Goal: Information Seeking & Learning: Learn about a topic

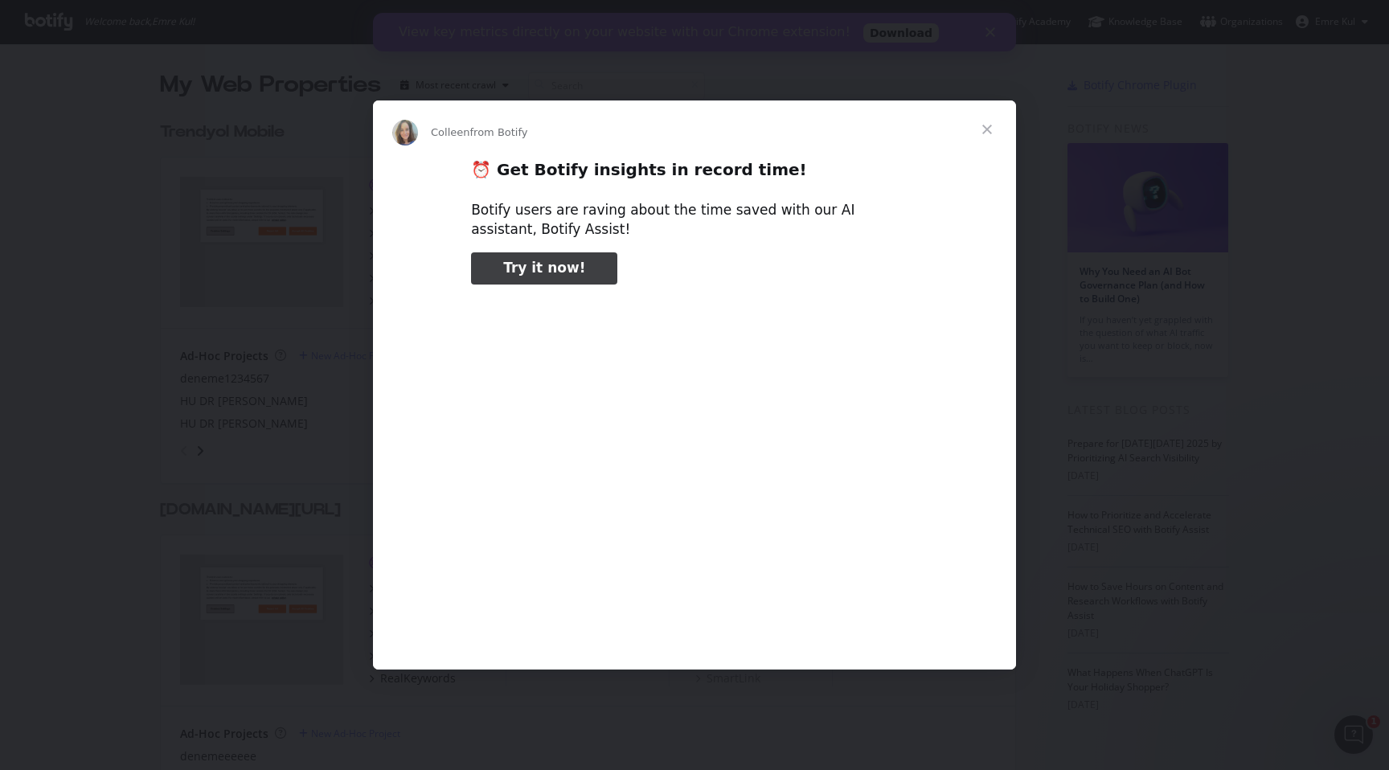
click at [989, 130] on span "Close" at bounding box center [987, 129] width 58 height 58
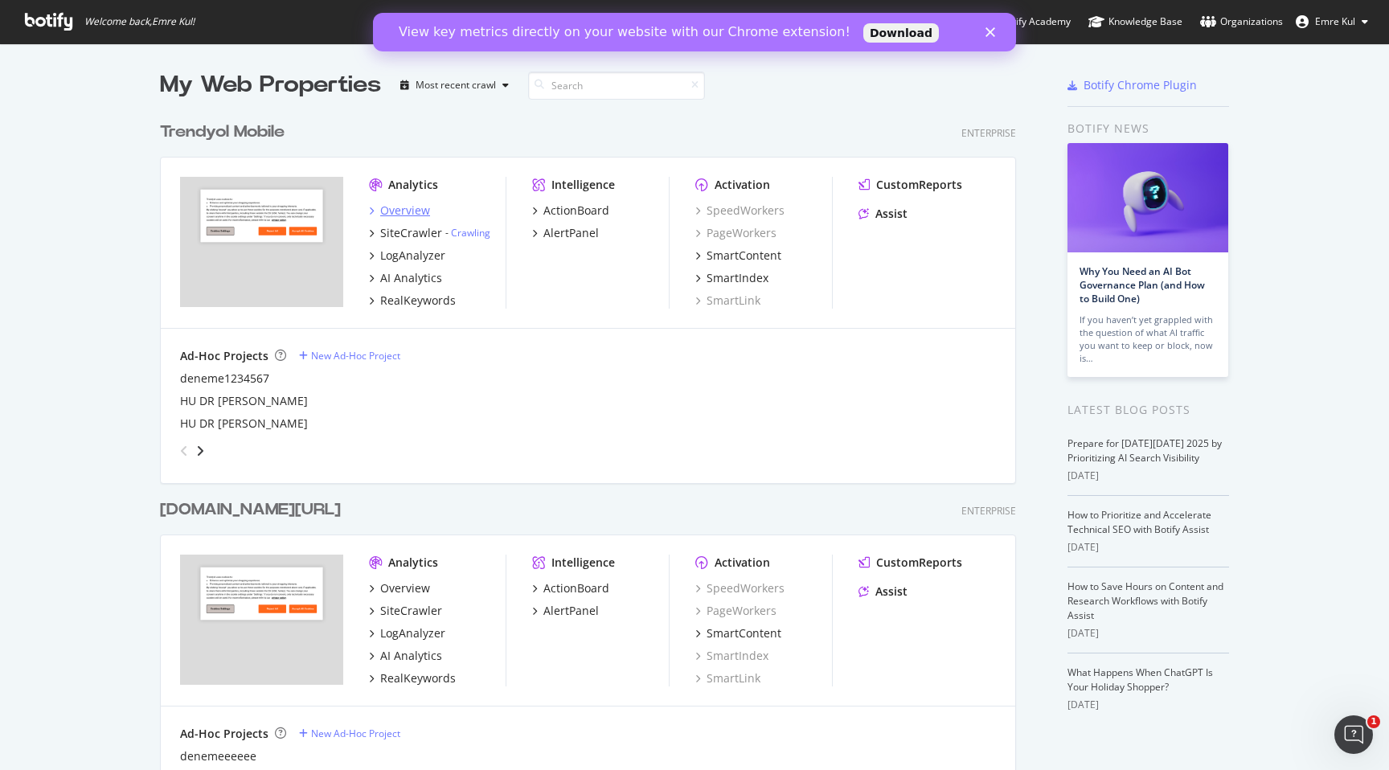
click at [401, 208] on div "Overview" at bounding box center [405, 211] width 50 height 16
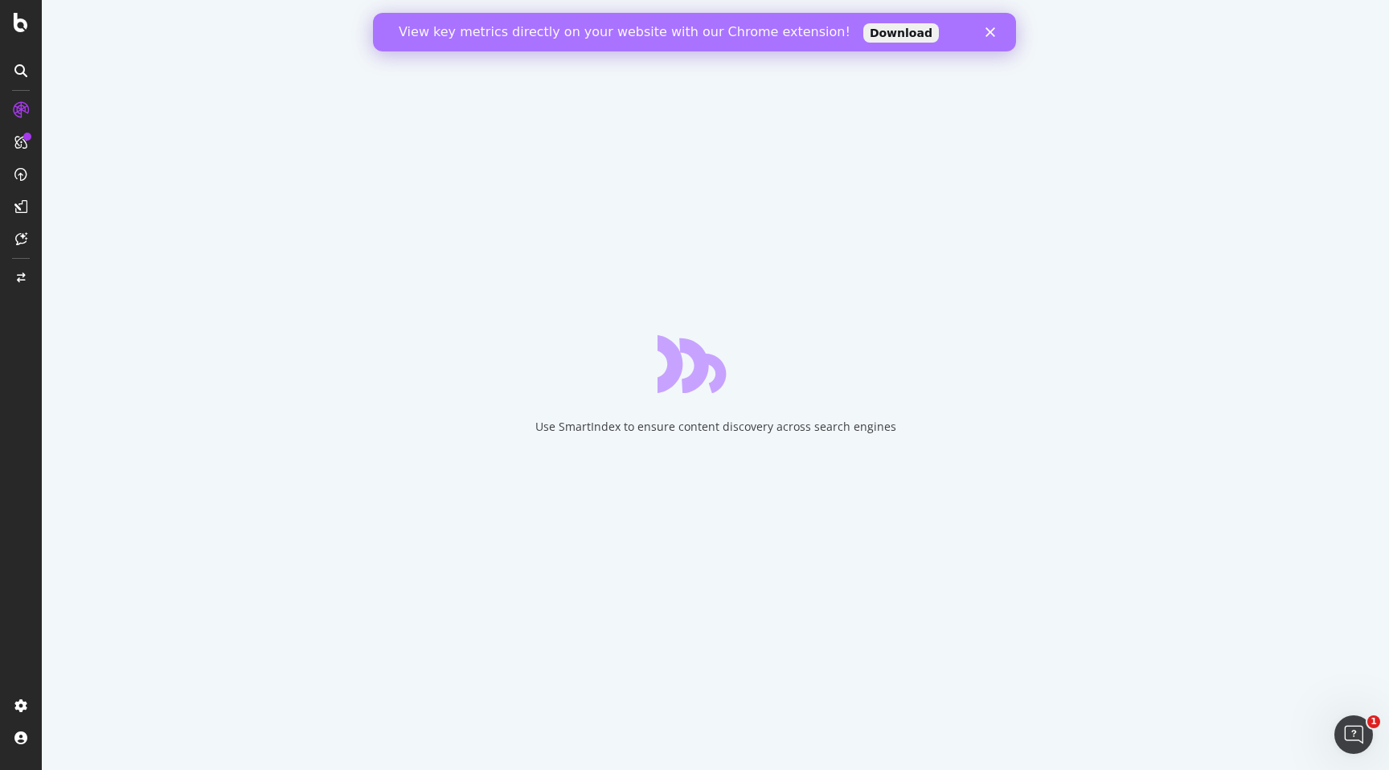
click at [986, 30] on icon "Close" at bounding box center [990, 32] width 10 height 10
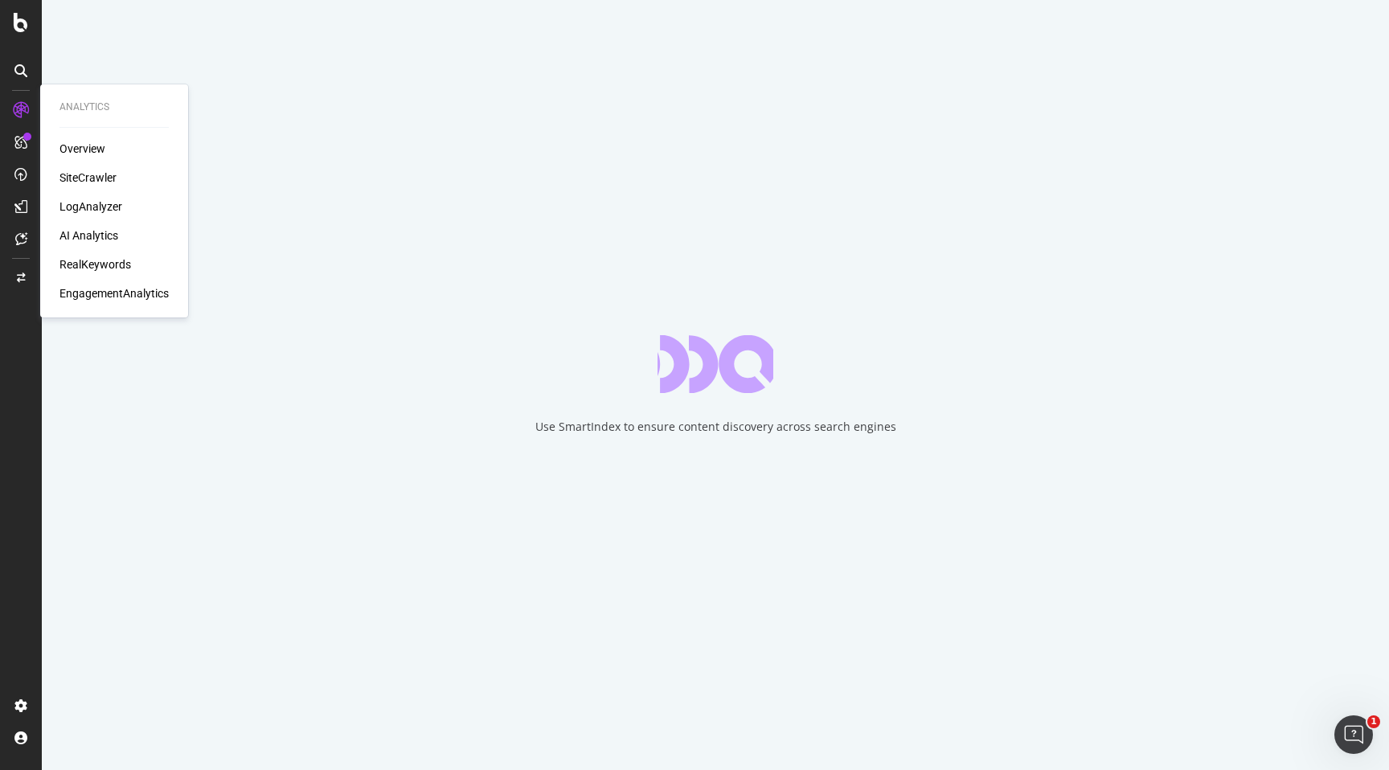
click at [97, 174] on div "SiteCrawler" at bounding box center [87, 178] width 57 height 16
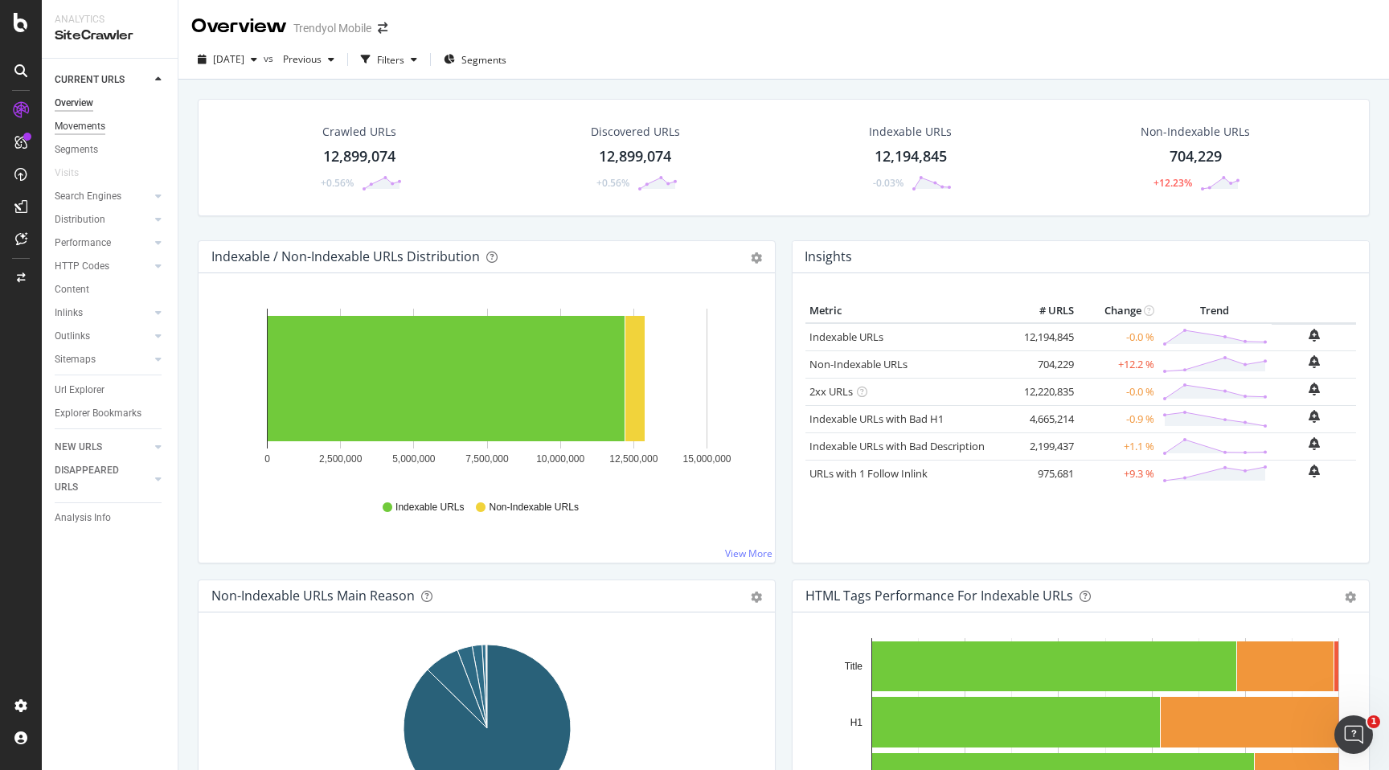
click at [88, 131] on div "Movements" at bounding box center [80, 126] width 51 height 17
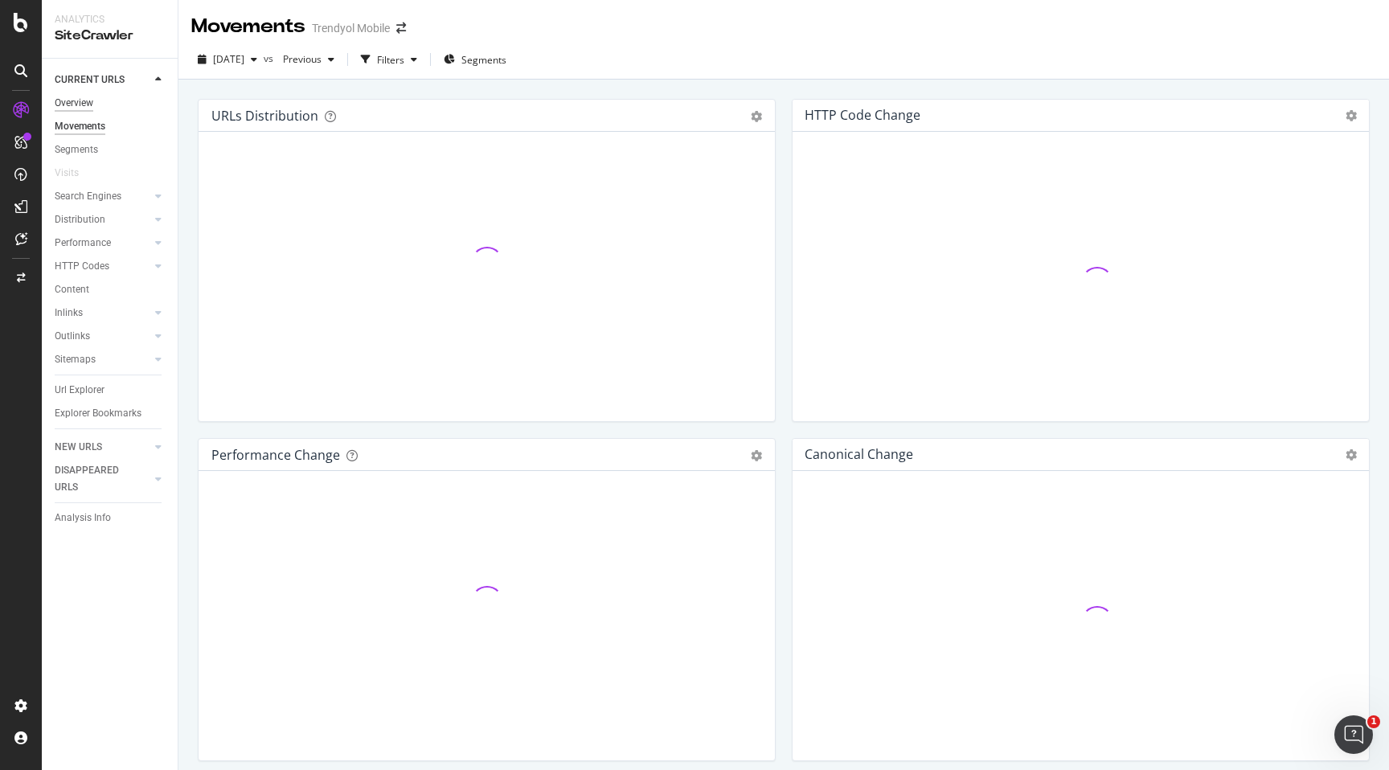
click at [92, 104] on div "Overview" at bounding box center [74, 103] width 39 height 17
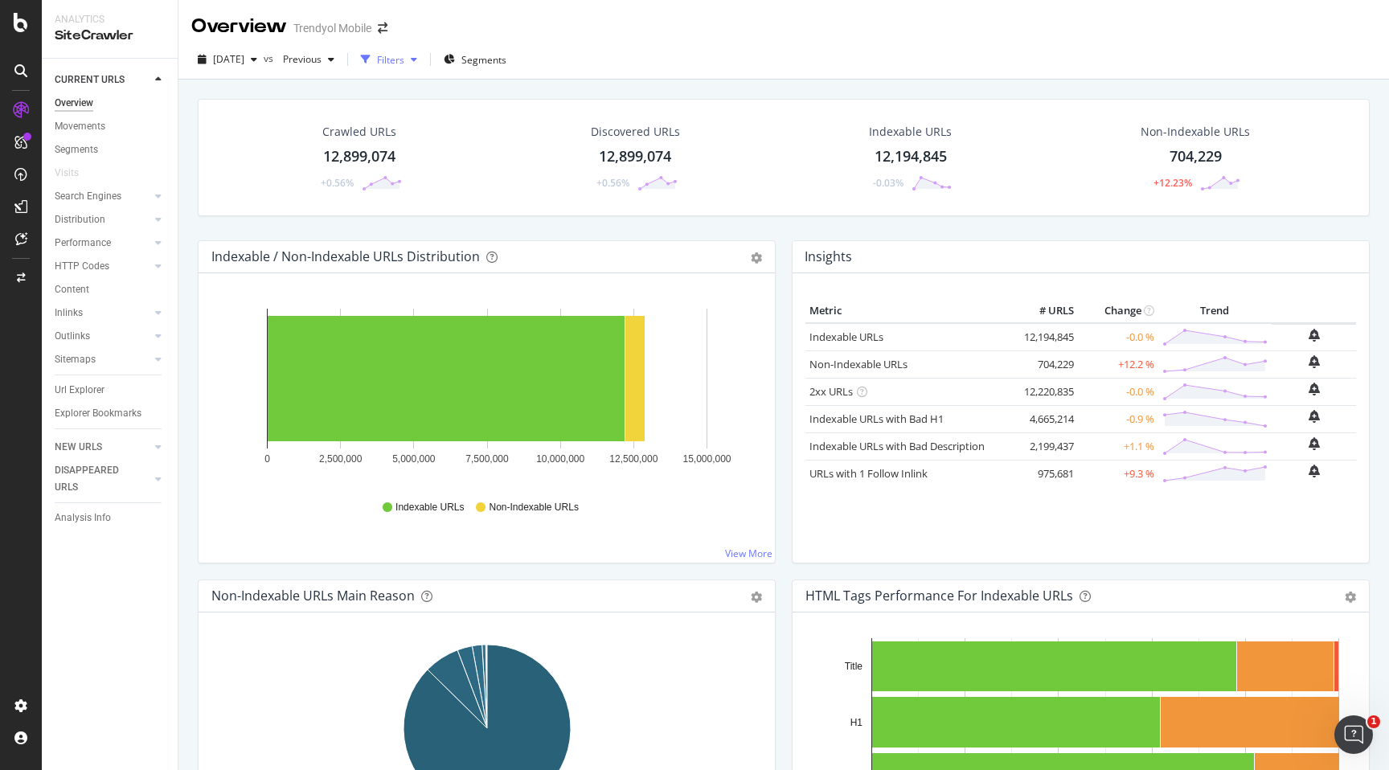
click at [404, 55] on div "Filters" at bounding box center [390, 60] width 27 height 14
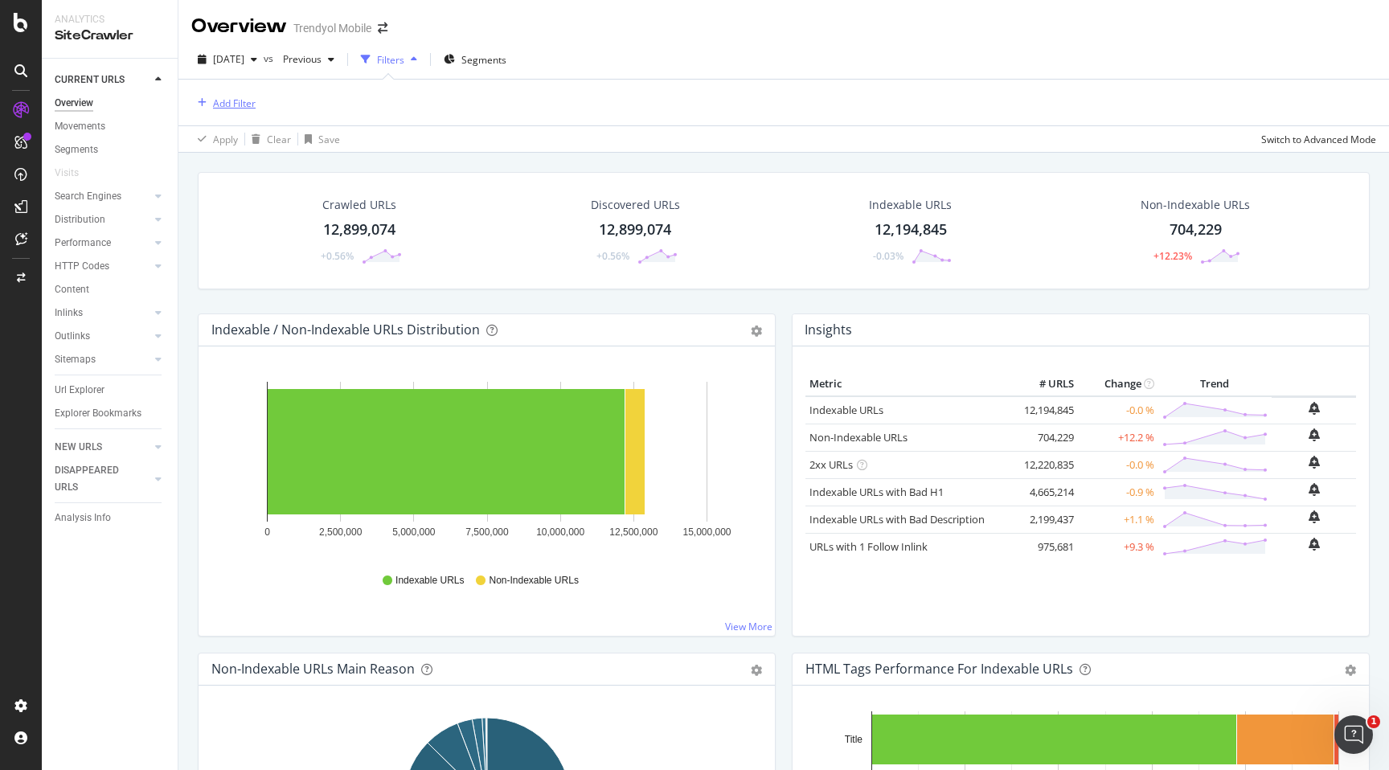
click at [243, 101] on div "Add Filter" at bounding box center [234, 103] width 43 height 14
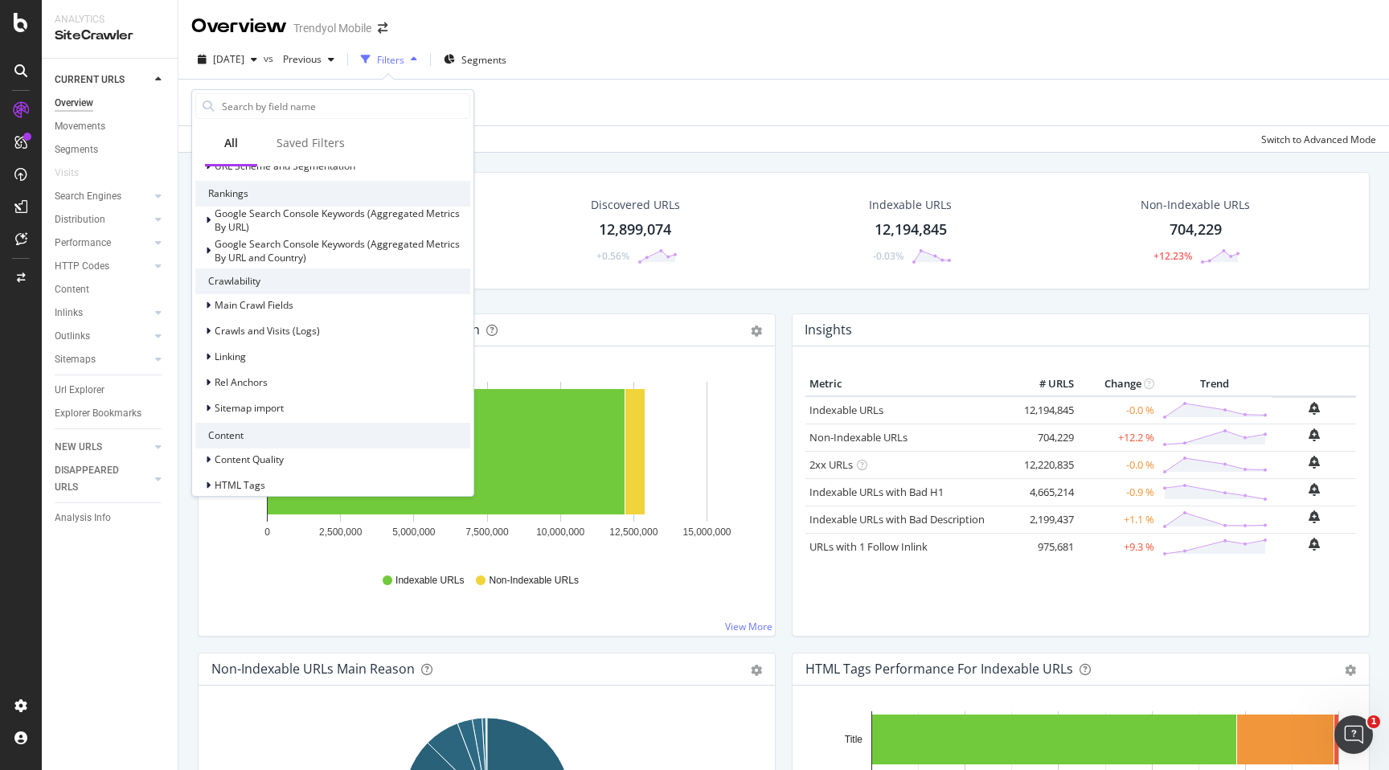
scroll to position [192, 0]
click at [210, 304] on icon at bounding box center [208, 303] width 5 height 10
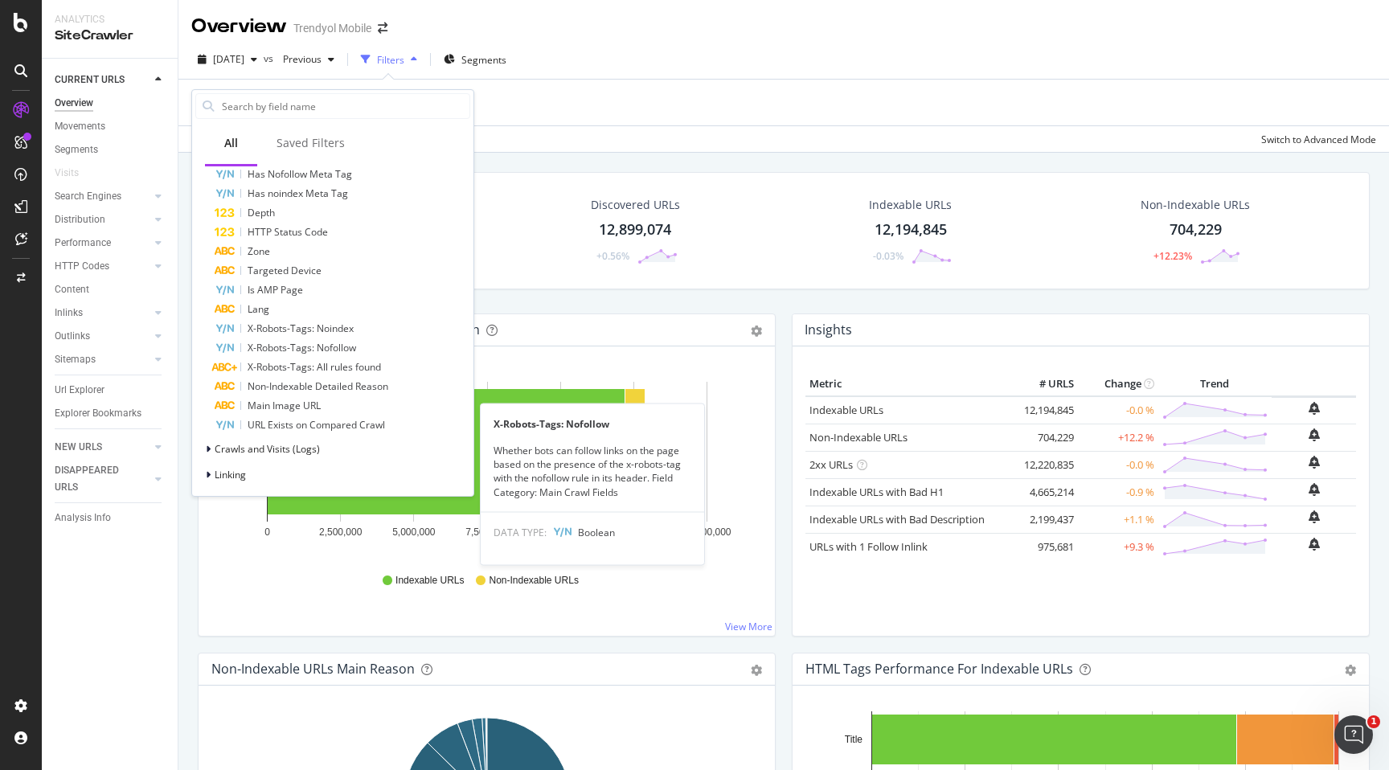
scroll to position [615, 0]
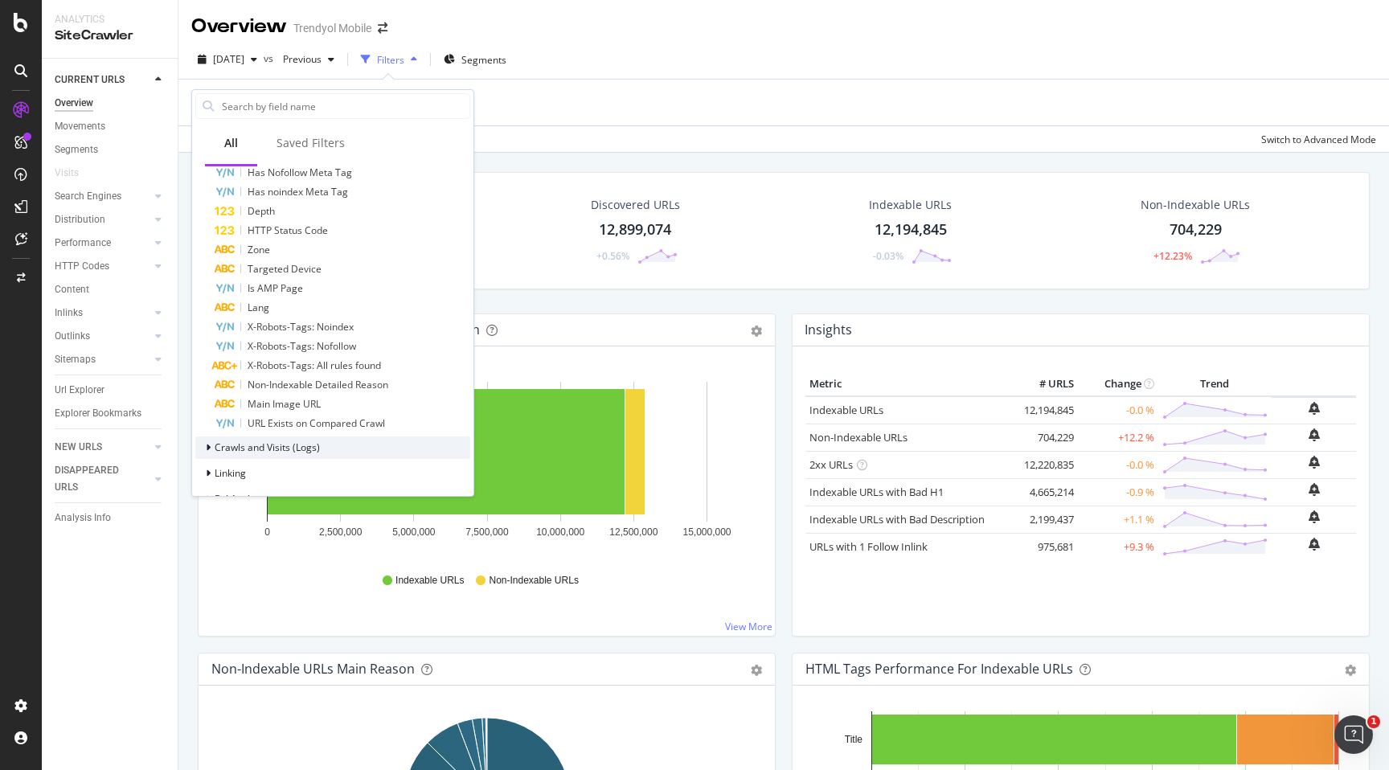
click at [208, 449] on icon at bounding box center [208, 448] width 5 height 10
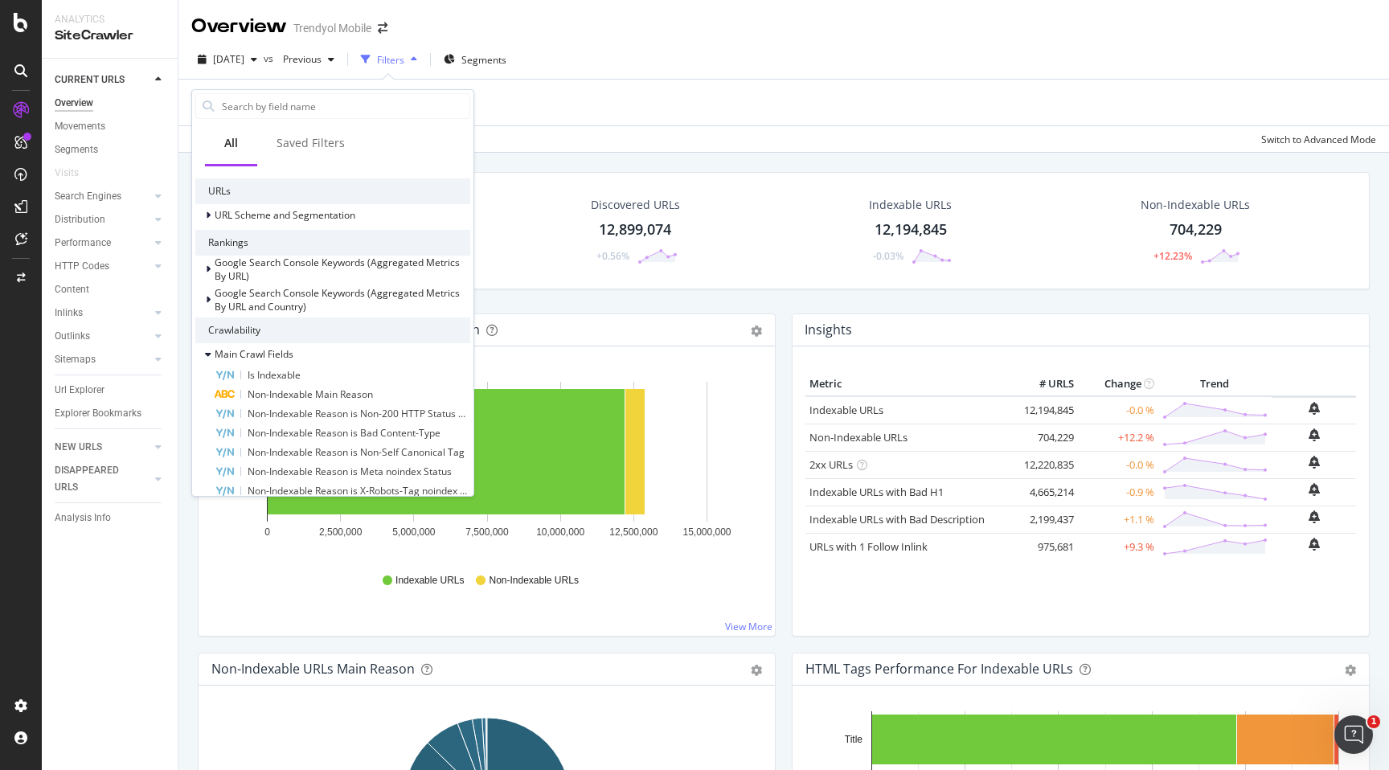
scroll to position [103, 0]
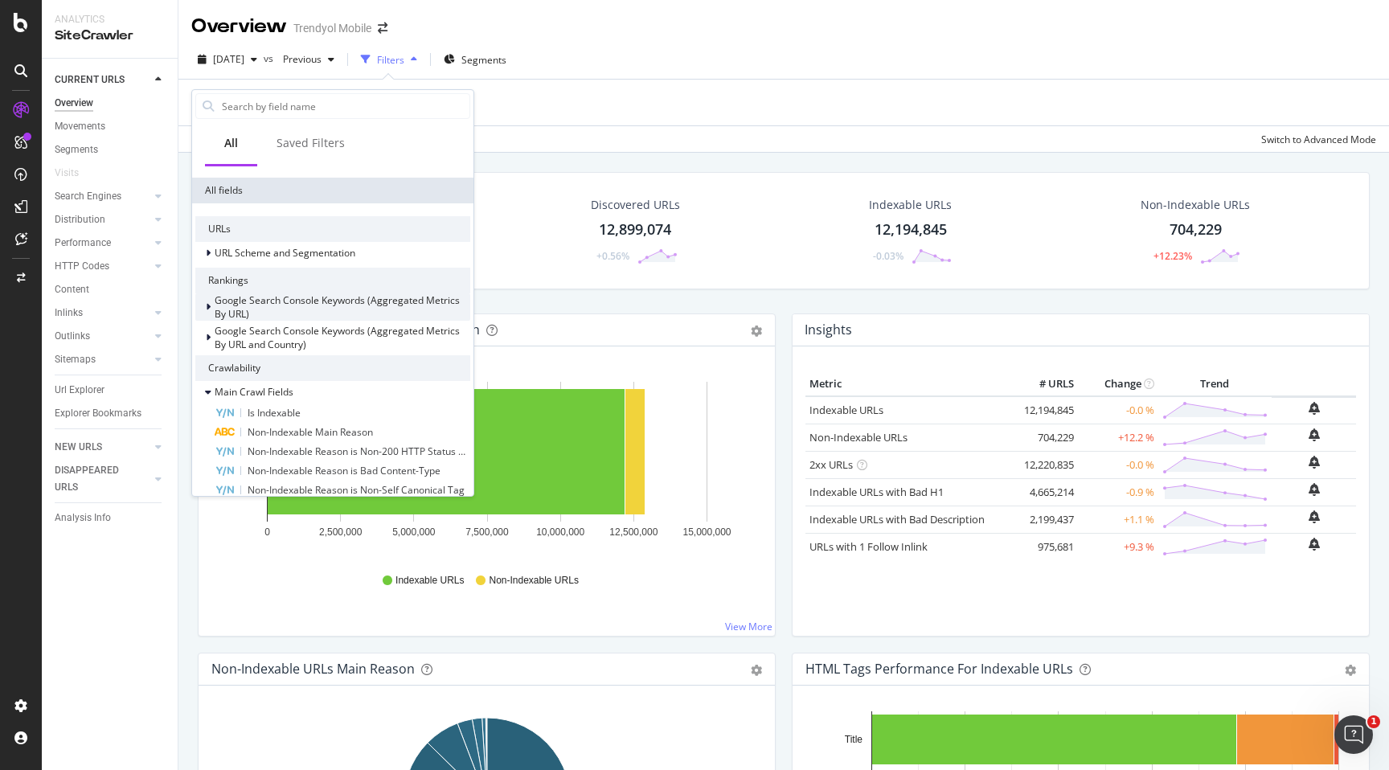
click at [209, 309] on icon at bounding box center [208, 307] width 5 height 10
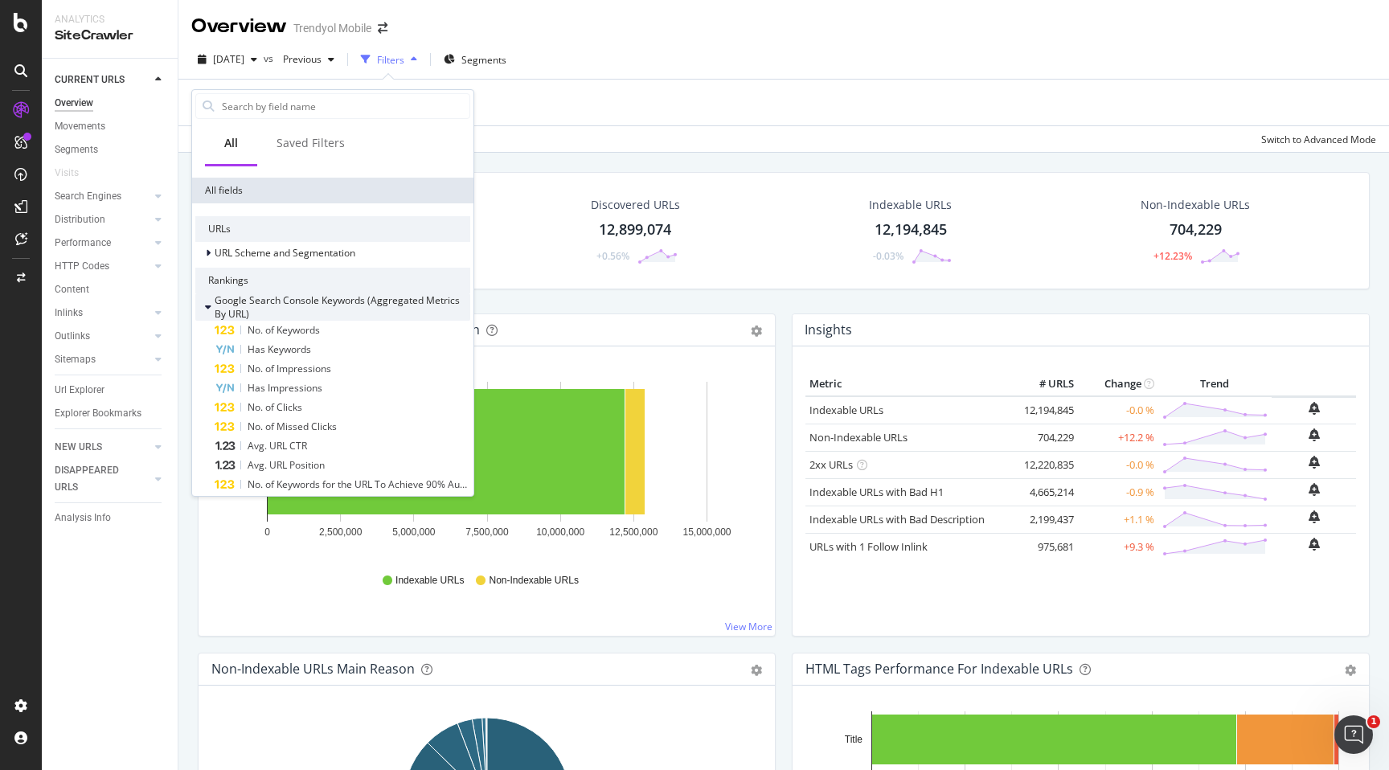
click at [209, 309] on icon at bounding box center [208, 307] width 6 height 10
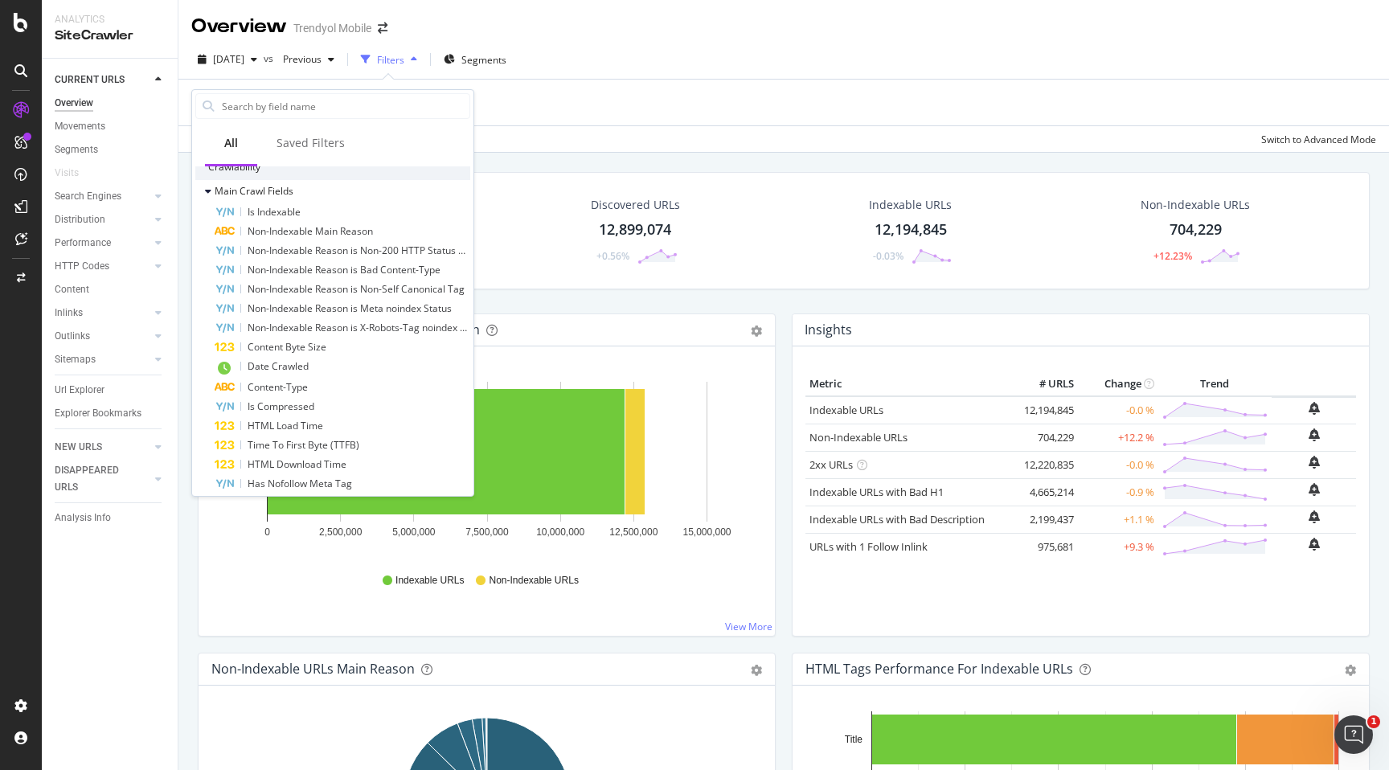
scroll to position [0, 0]
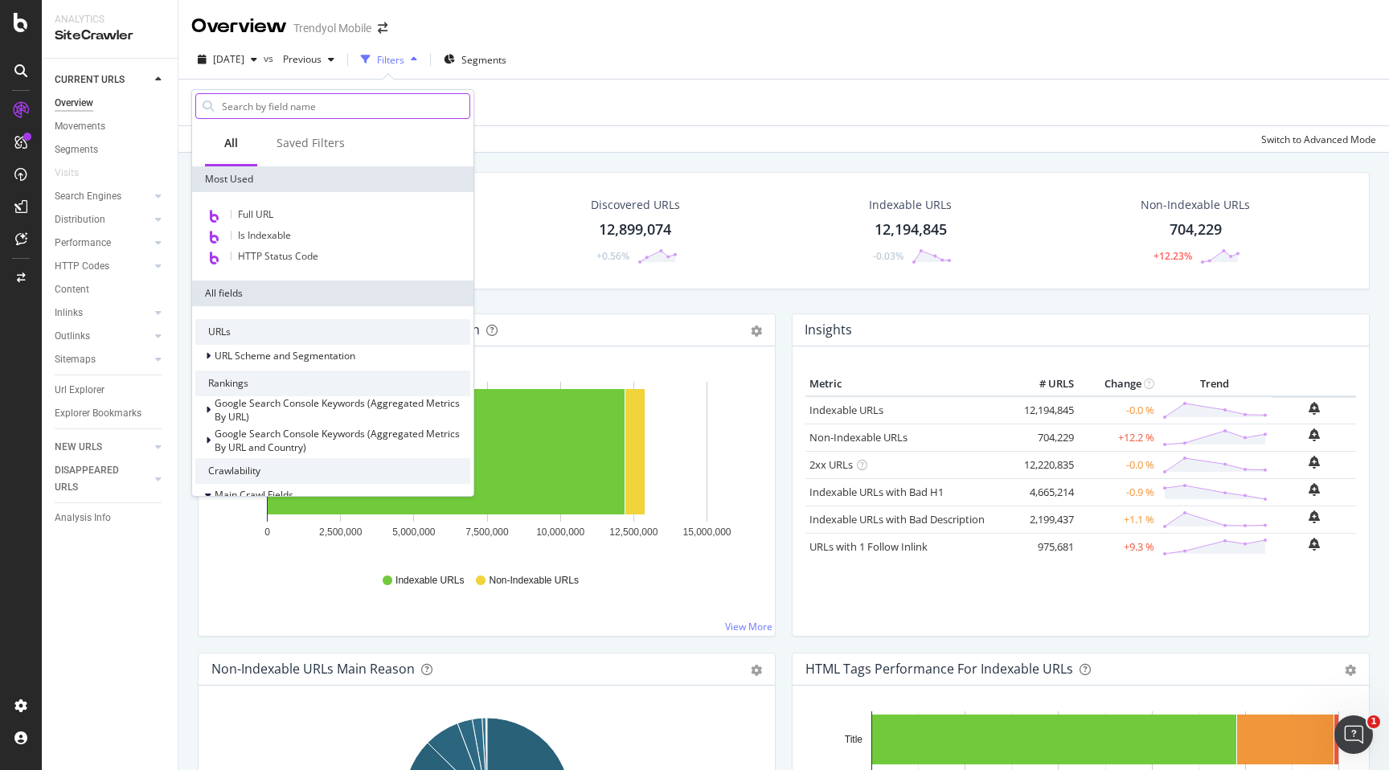
click at [298, 106] on input "text" at bounding box center [344, 106] width 249 height 24
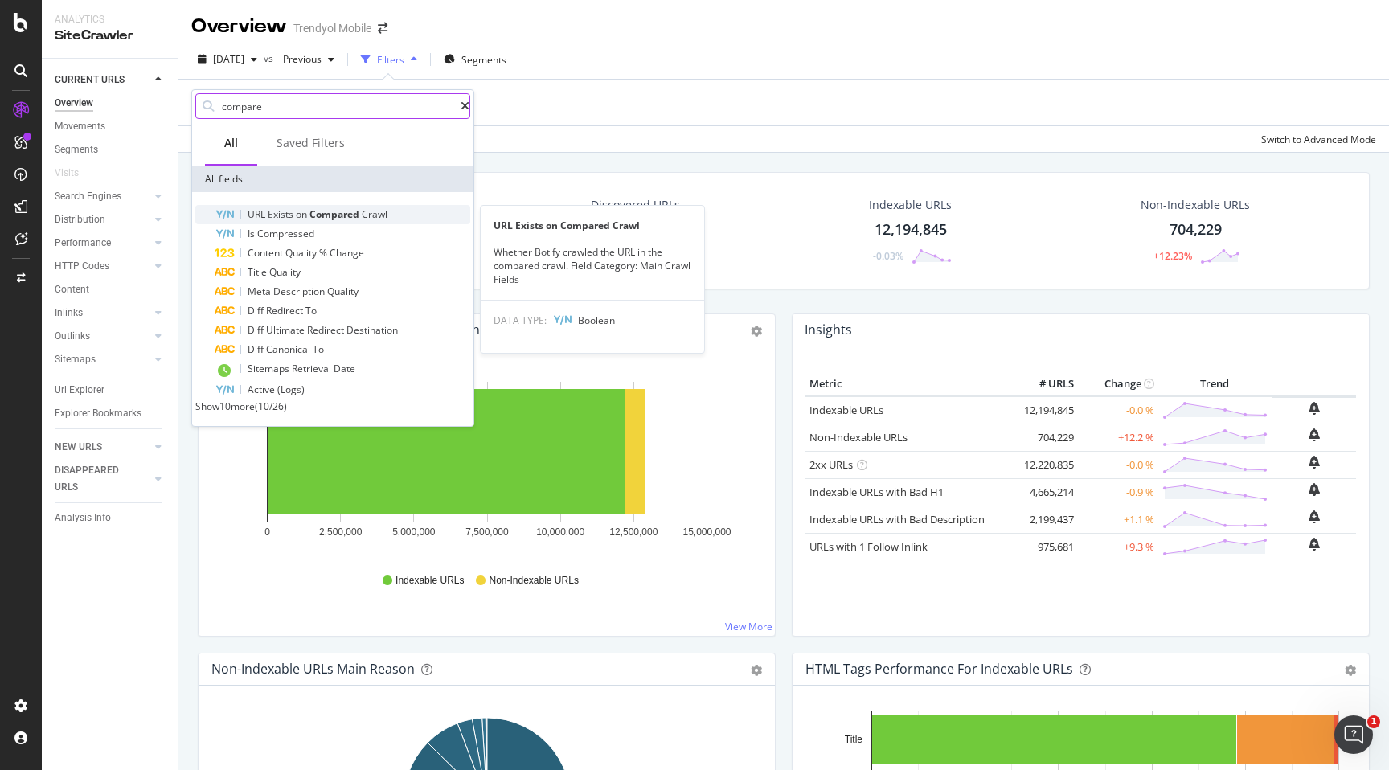
type input "compare"
click at [277, 212] on span "Exists" at bounding box center [282, 214] width 28 height 14
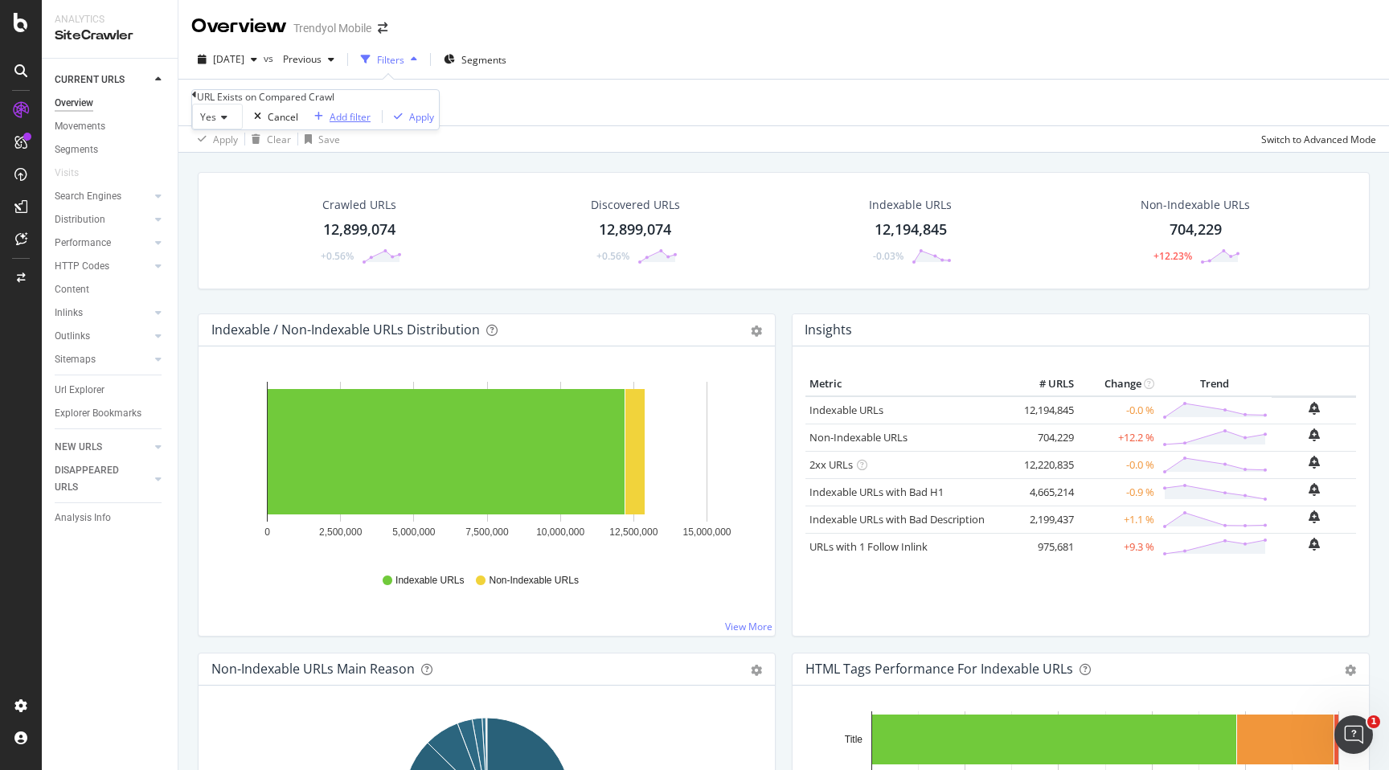
click at [330, 124] on div "Add filter" at bounding box center [350, 117] width 41 height 14
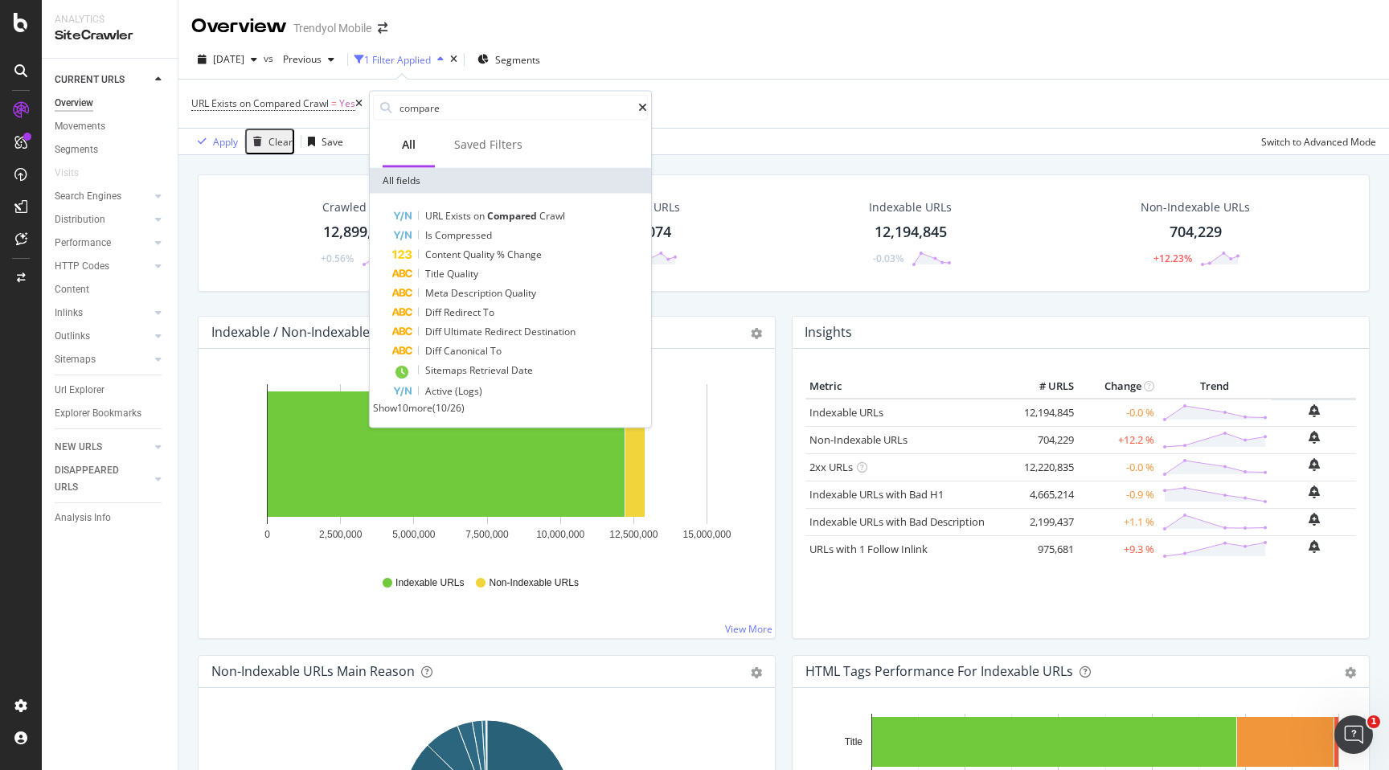
click at [358, 107] on icon at bounding box center [358, 104] width 7 height 10
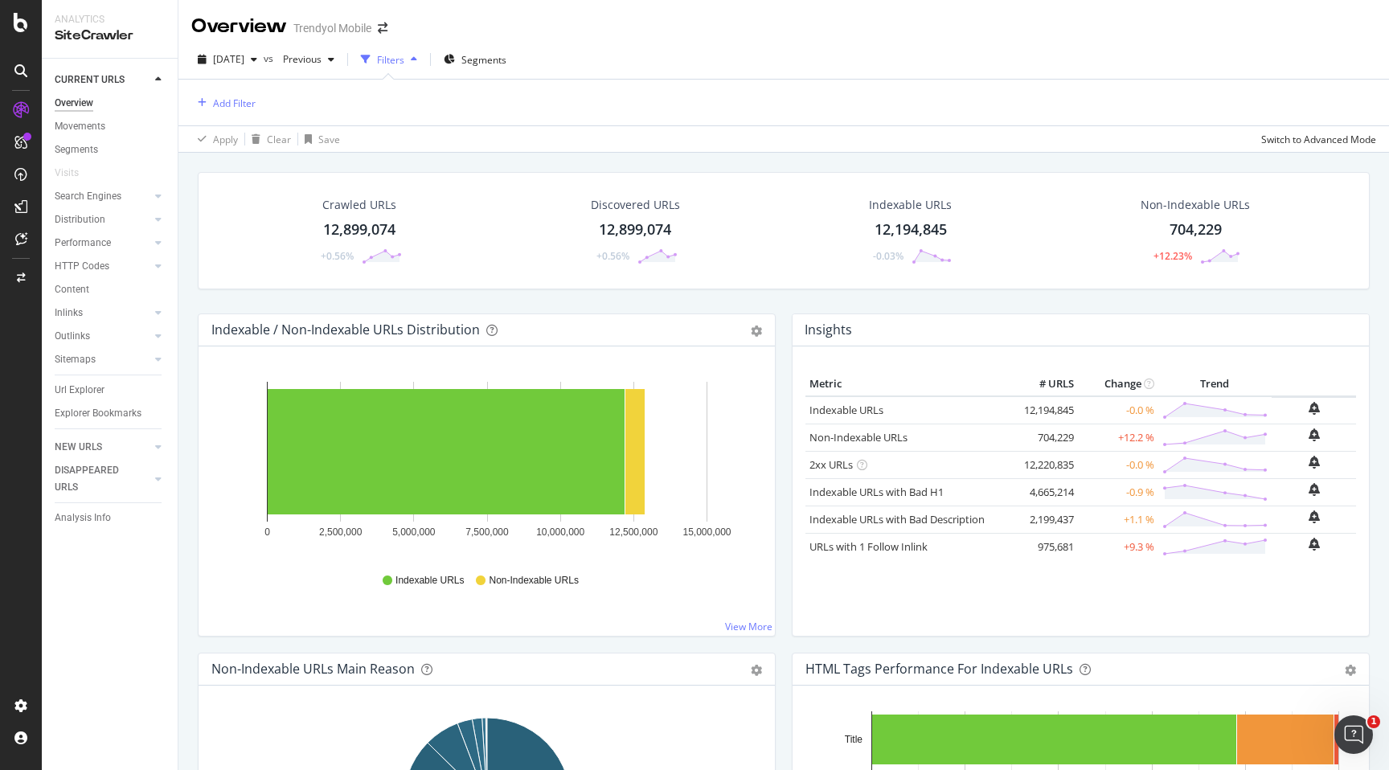
click at [404, 59] on div "Filters" at bounding box center [390, 60] width 27 height 14
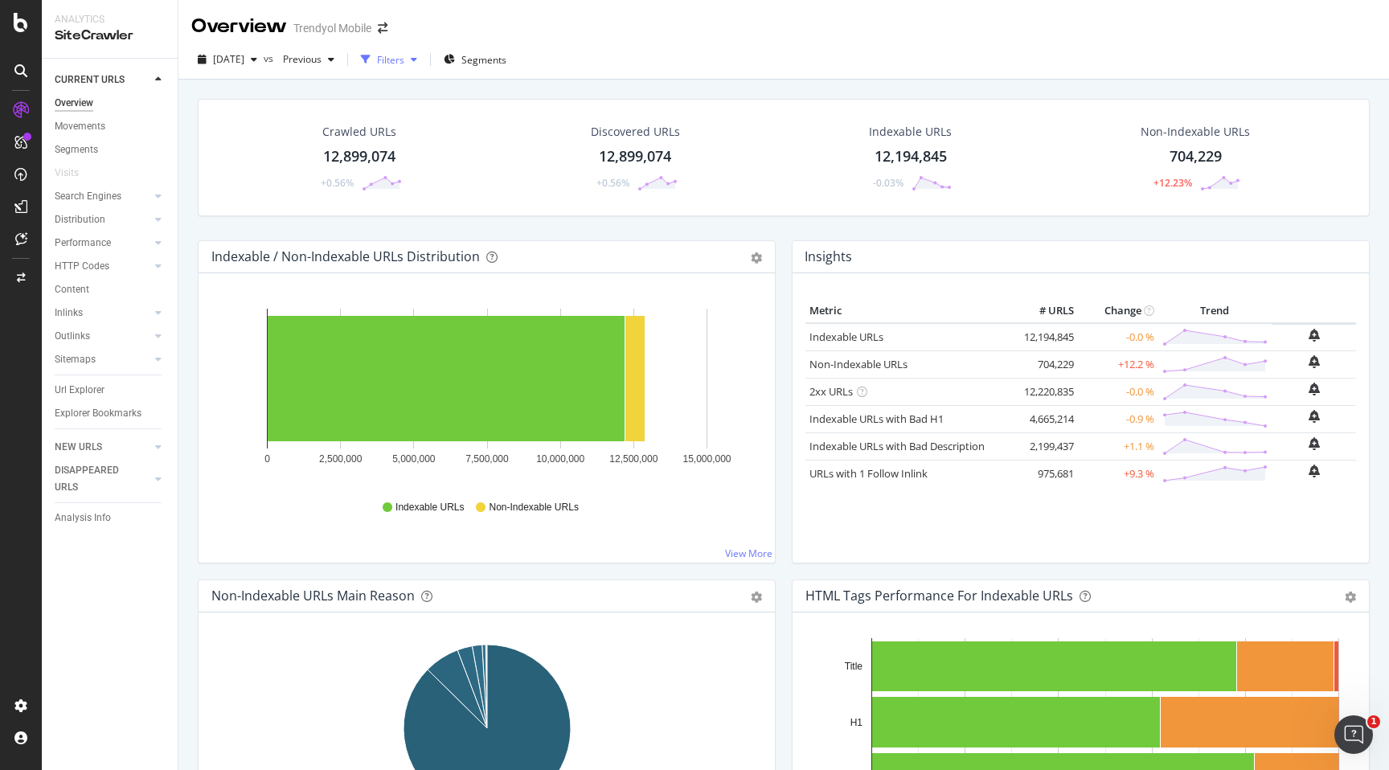
click at [424, 68] on div "Filters" at bounding box center [388, 59] width 69 height 24
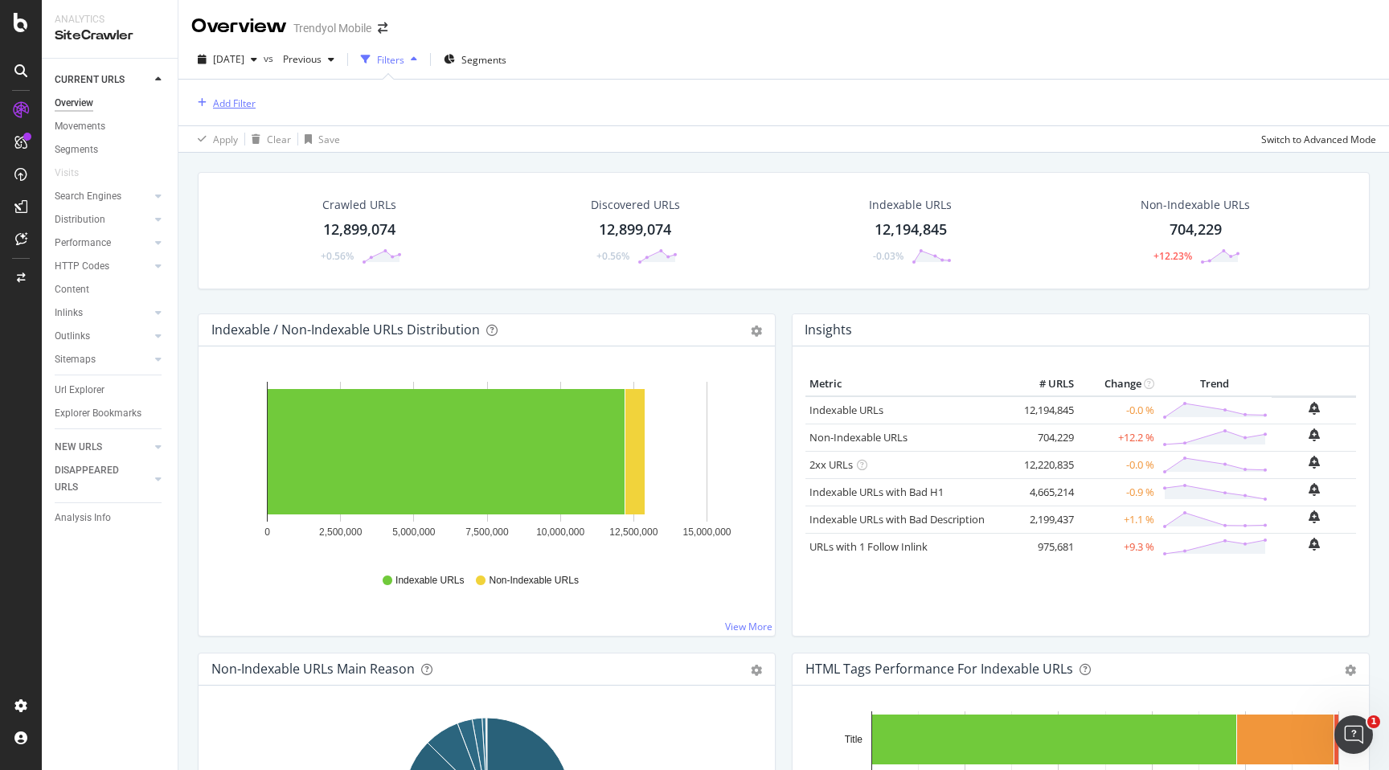
click at [241, 106] on div "Add Filter" at bounding box center [234, 103] width 43 height 14
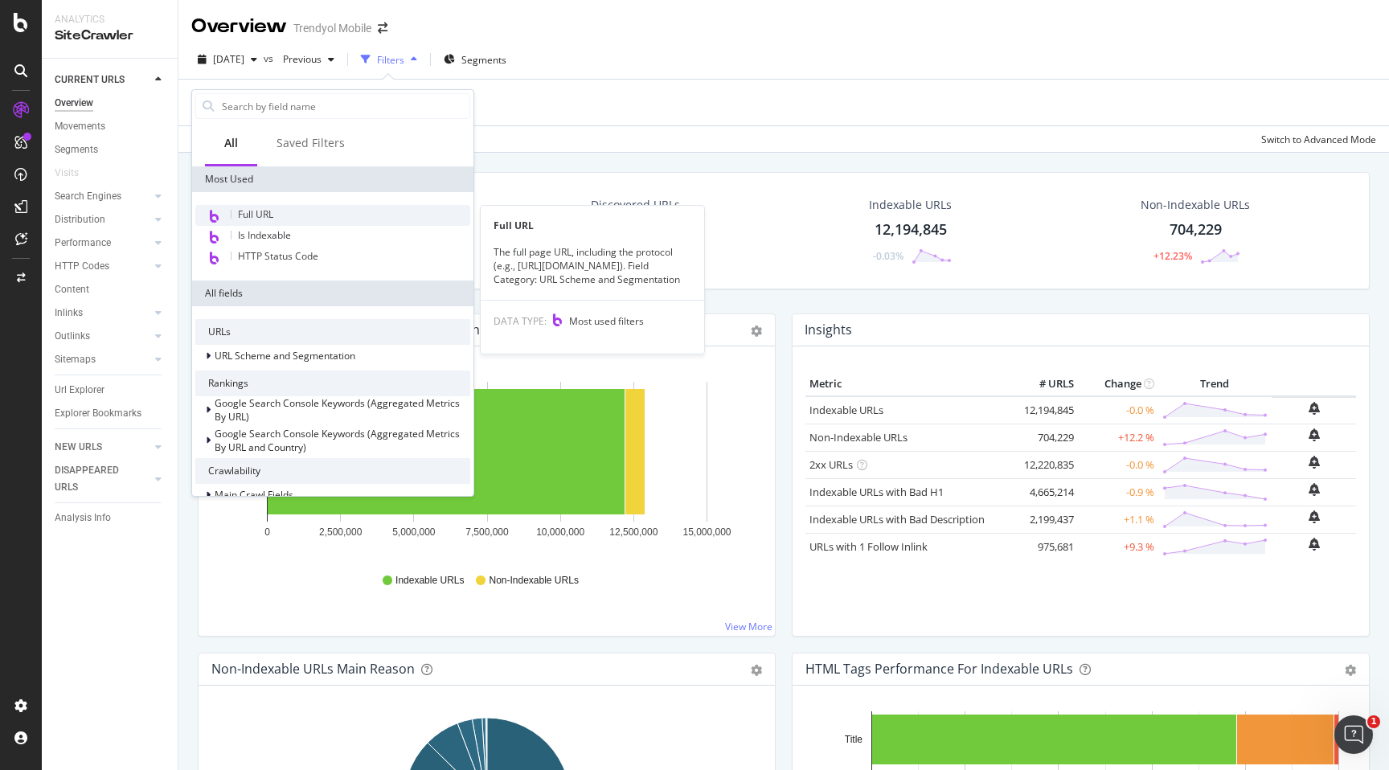
click at [244, 218] on span "Full URL" at bounding box center [255, 214] width 35 height 14
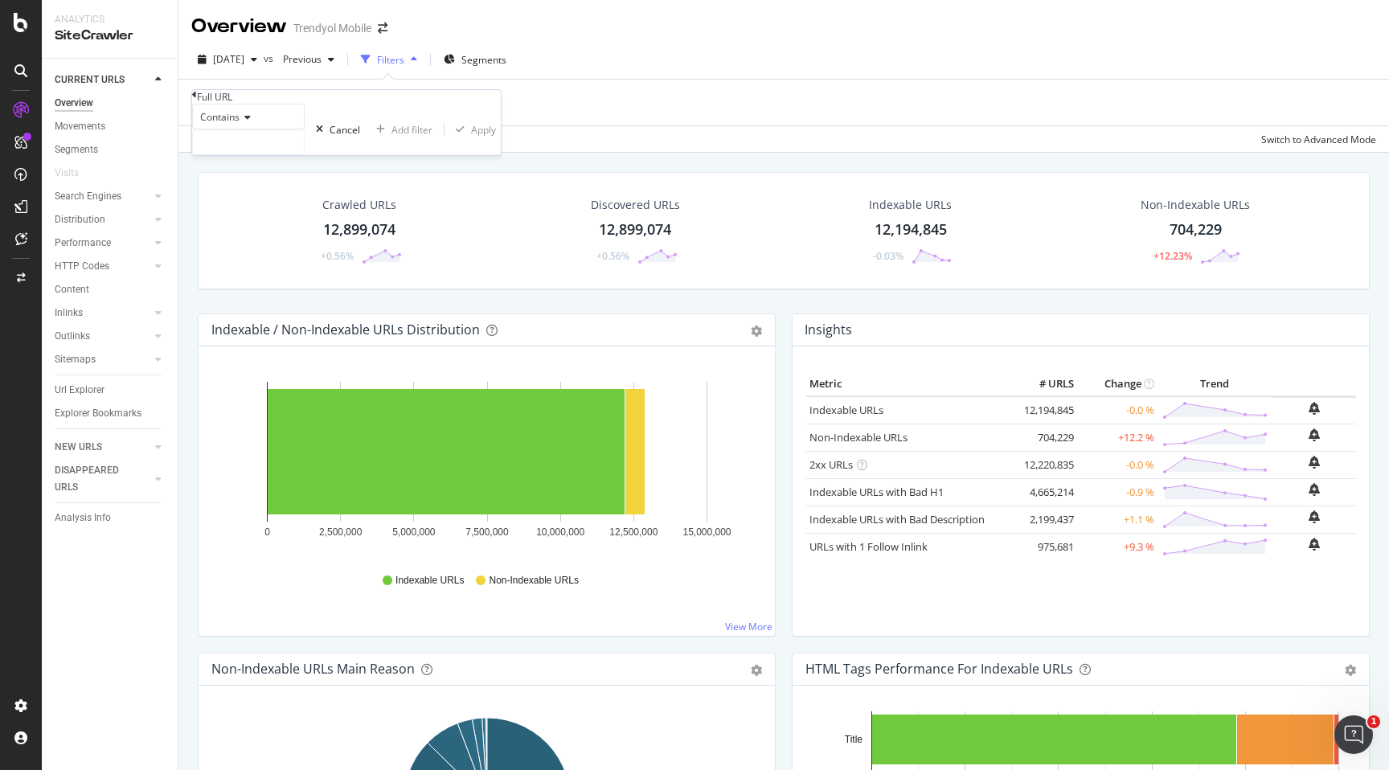
click at [248, 122] on icon at bounding box center [245, 118] width 11 height 10
click at [244, 178] on span "Starts with" at bounding box center [220, 172] width 47 height 14
click at [262, 154] on input "text" at bounding box center [248, 142] width 111 height 24
type input "123123123"
click at [480, 137] on div "Apply" at bounding box center [492, 130] width 25 height 14
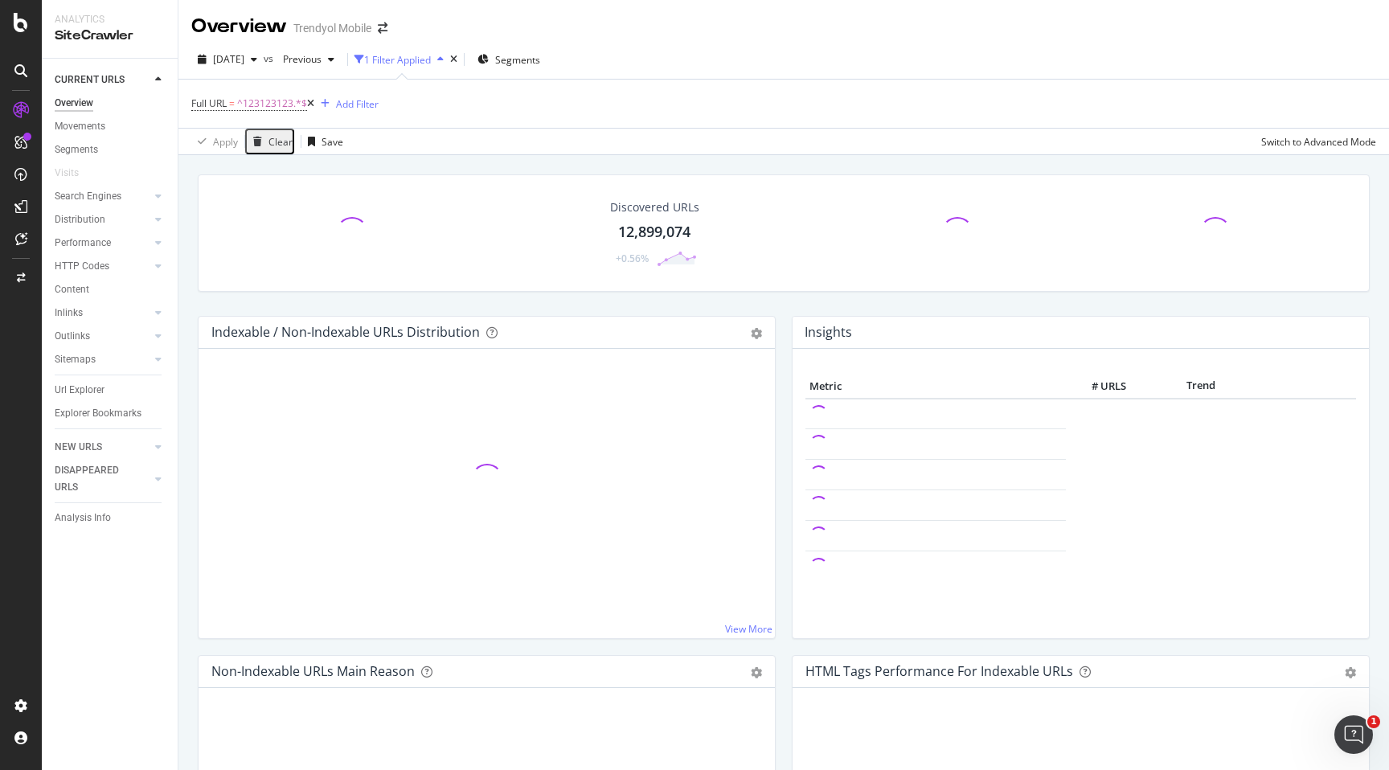
click at [314, 106] on icon at bounding box center [310, 104] width 7 height 10
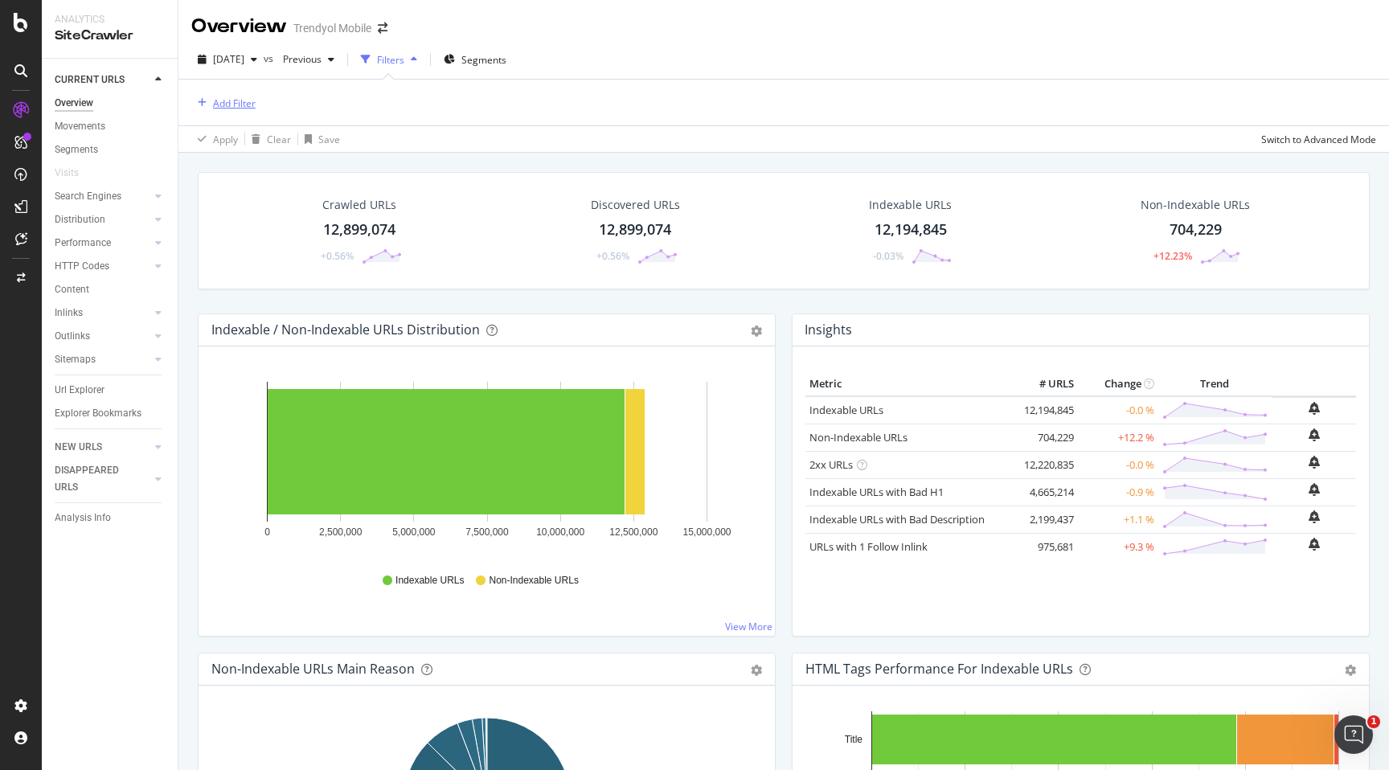
click at [240, 109] on div "Add Filter" at bounding box center [234, 103] width 43 height 14
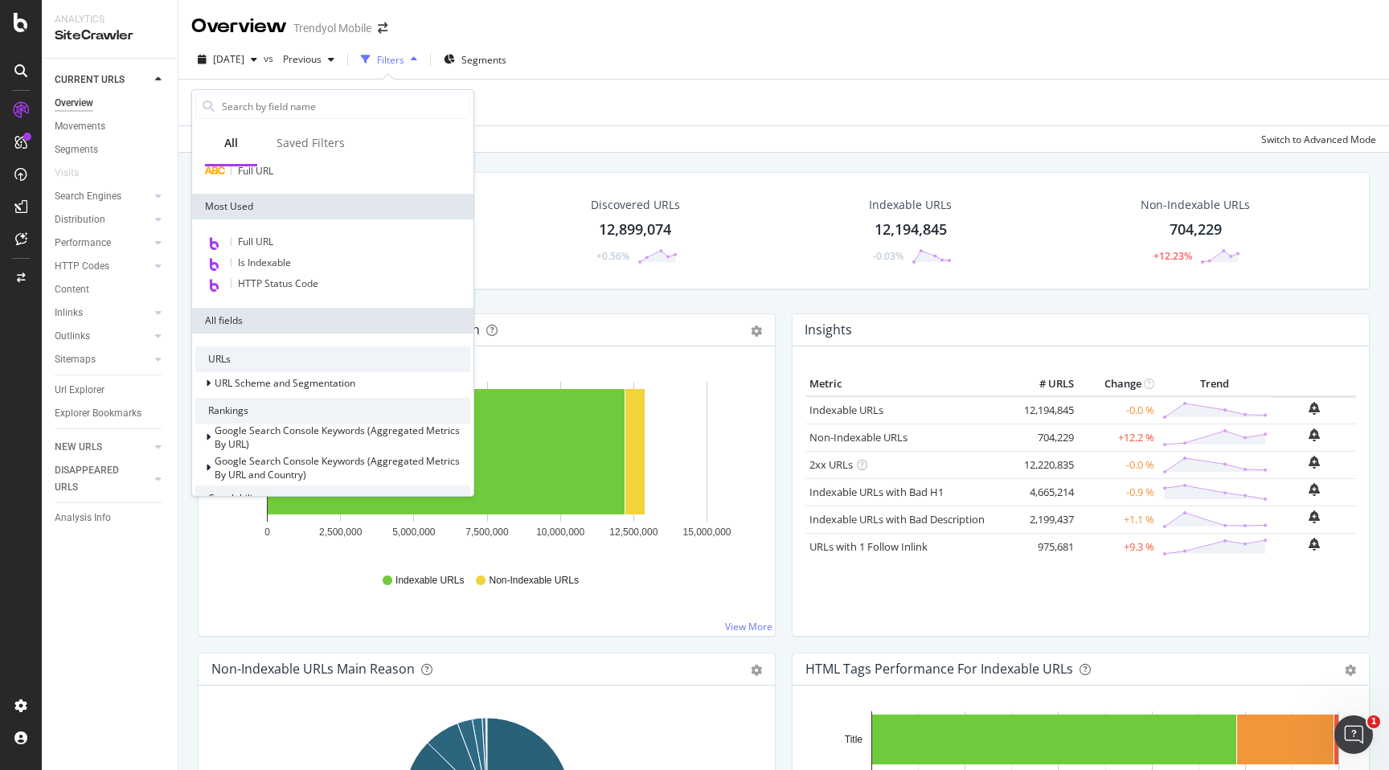
scroll to position [48, 0]
click at [207, 379] on icon at bounding box center [208, 379] width 5 height 10
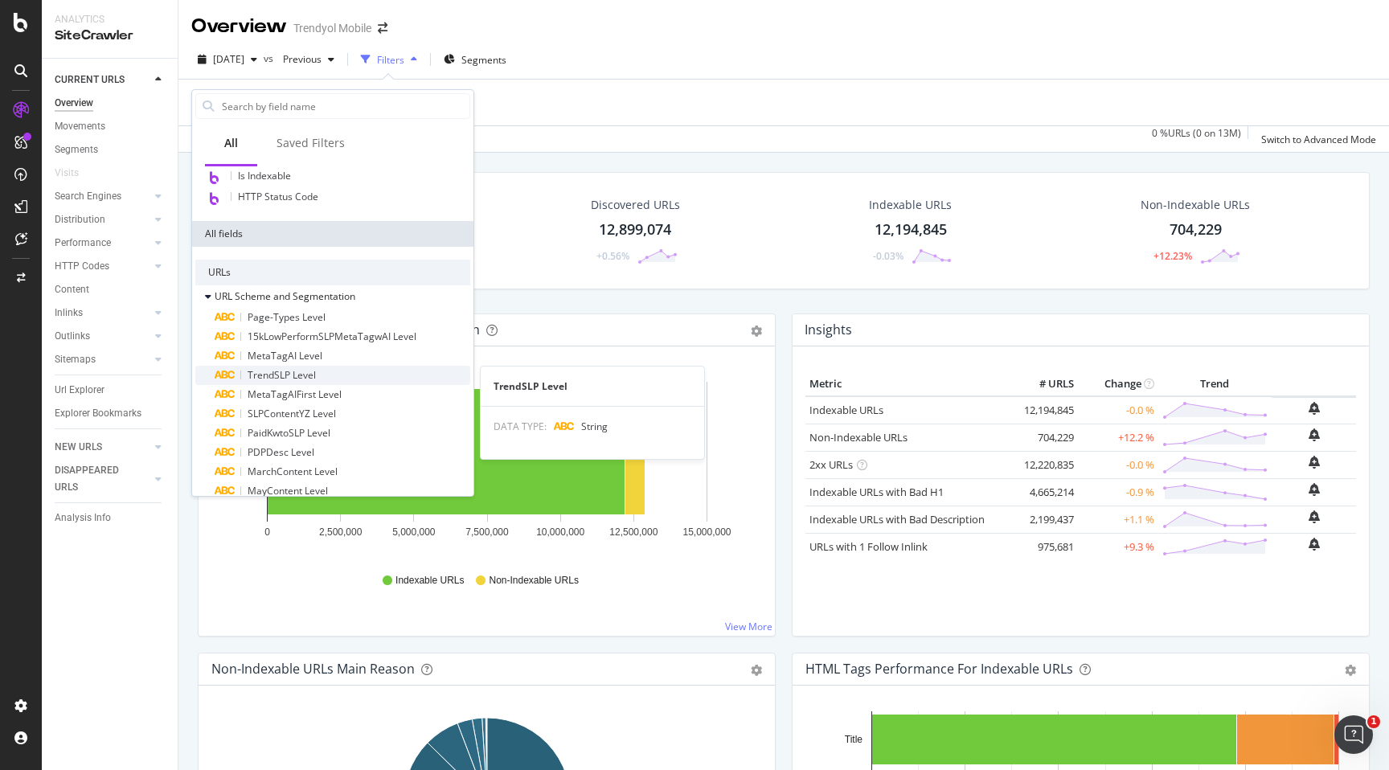
scroll to position [214, 0]
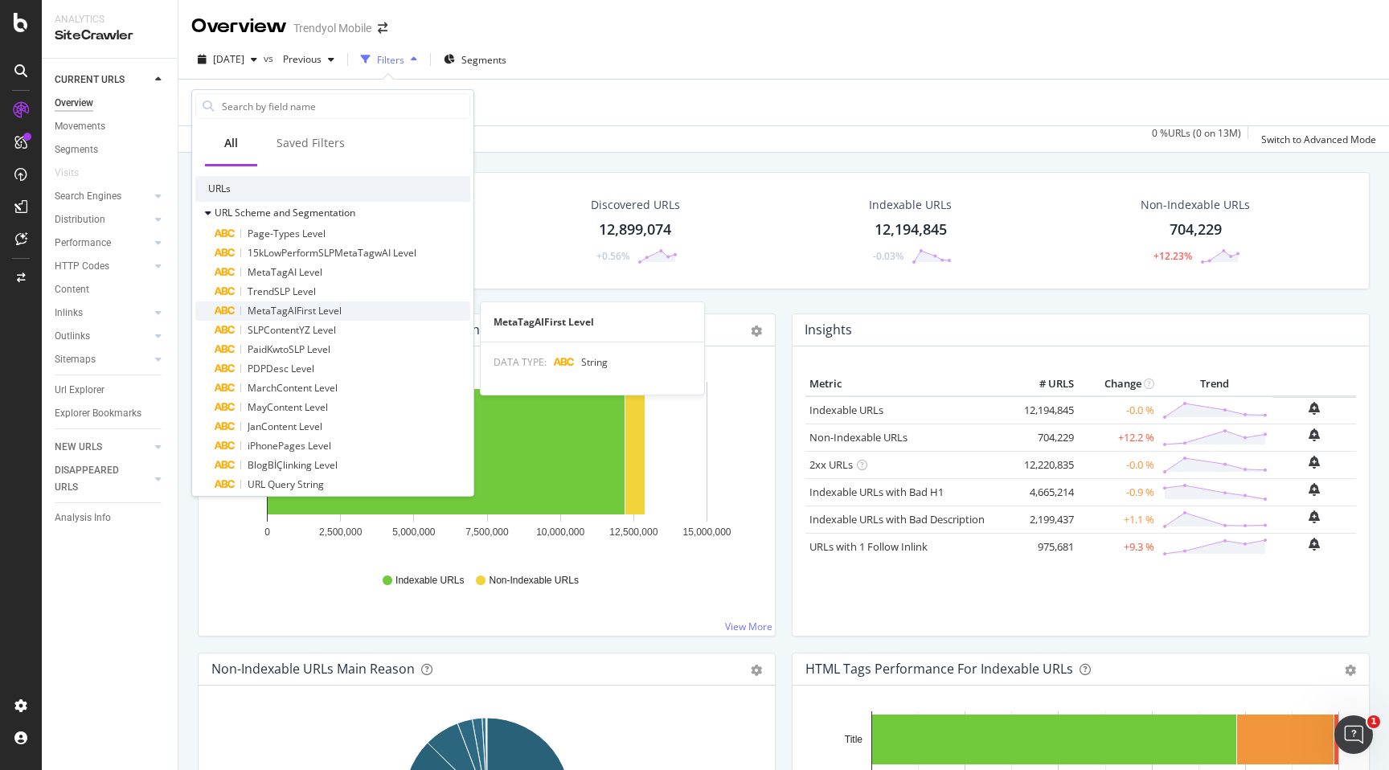
click at [283, 312] on span "MetaTagAIFirst Level" at bounding box center [295, 311] width 94 height 14
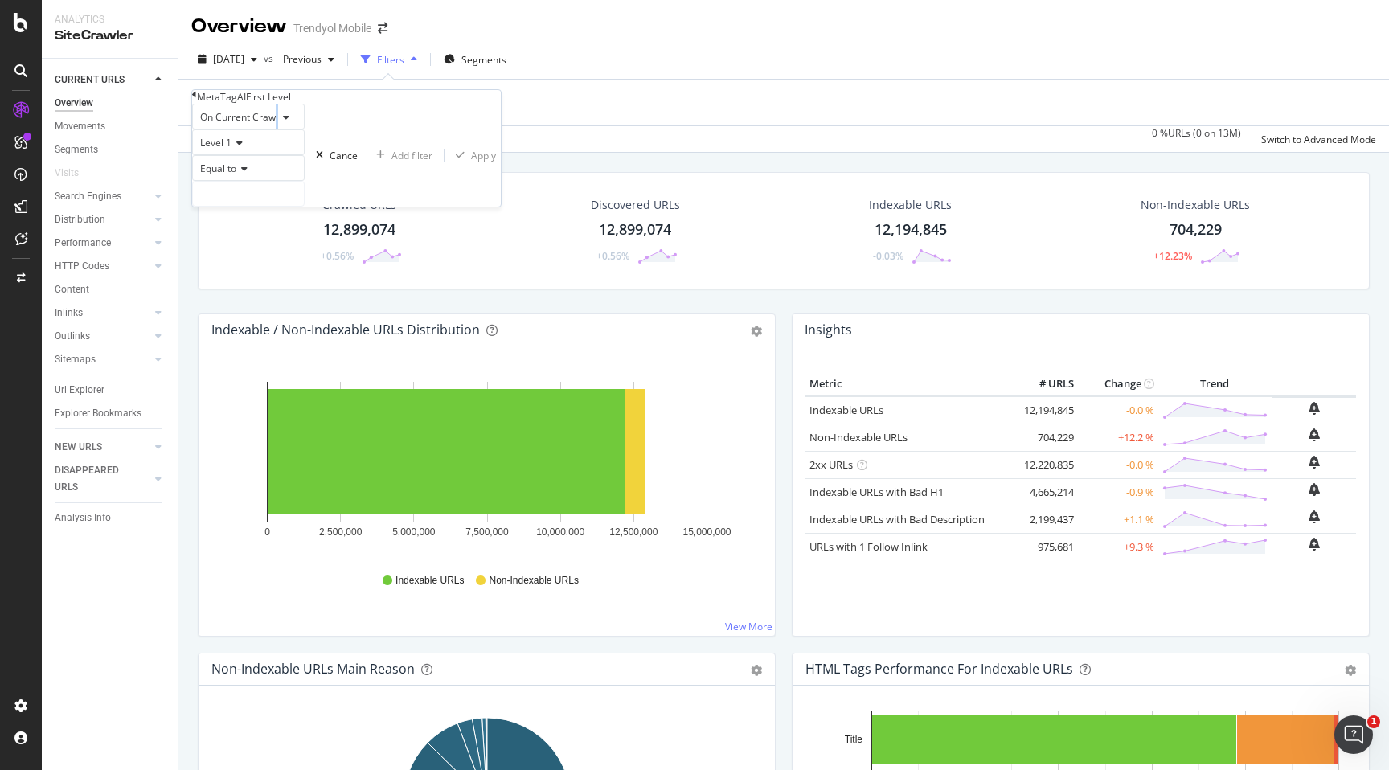
click at [278, 124] on span "On Current Crawl" at bounding box center [239, 117] width 78 height 14
click at [278, 162] on span "On Compared Crawl" at bounding box center [242, 155] width 91 height 14
click at [228, 150] on span "Level 1" at bounding box center [215, 143] width 31 height 14
click at [228, 187] on span "Level 2" at bounding box center [212, 181] width 31 height 14
click at [236, 175] on span "Equal to" at bounding box center [218, 169] width 36 height 14
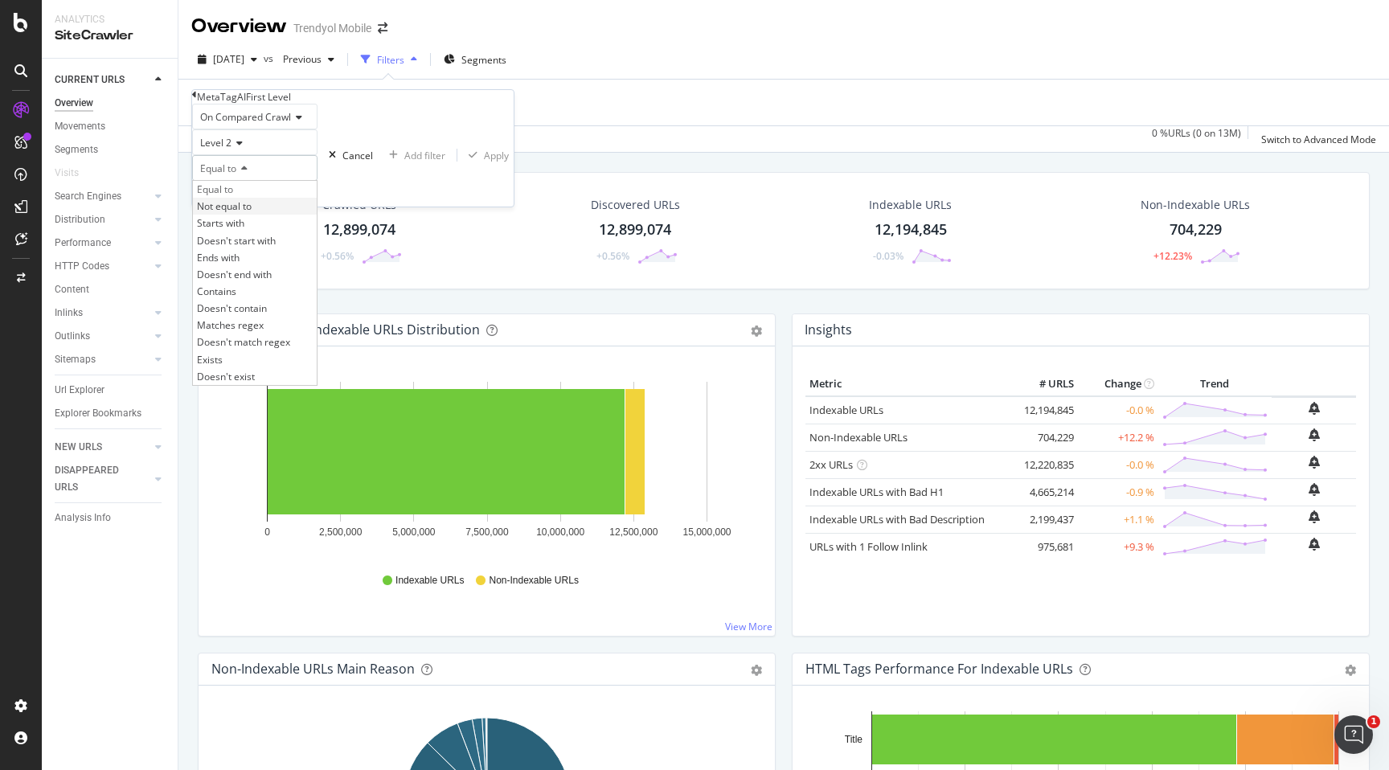
click at [242, 213] on span "Not equal to" at bounding box center [224, 206] width 55 height 14
click at [251, 206] on input "text" at bounding box center [255, 194] width 124 height 24
type input "3333"
click at [484, 162] on div "Apply" at bounding box center [496, 156] width 25 height 14
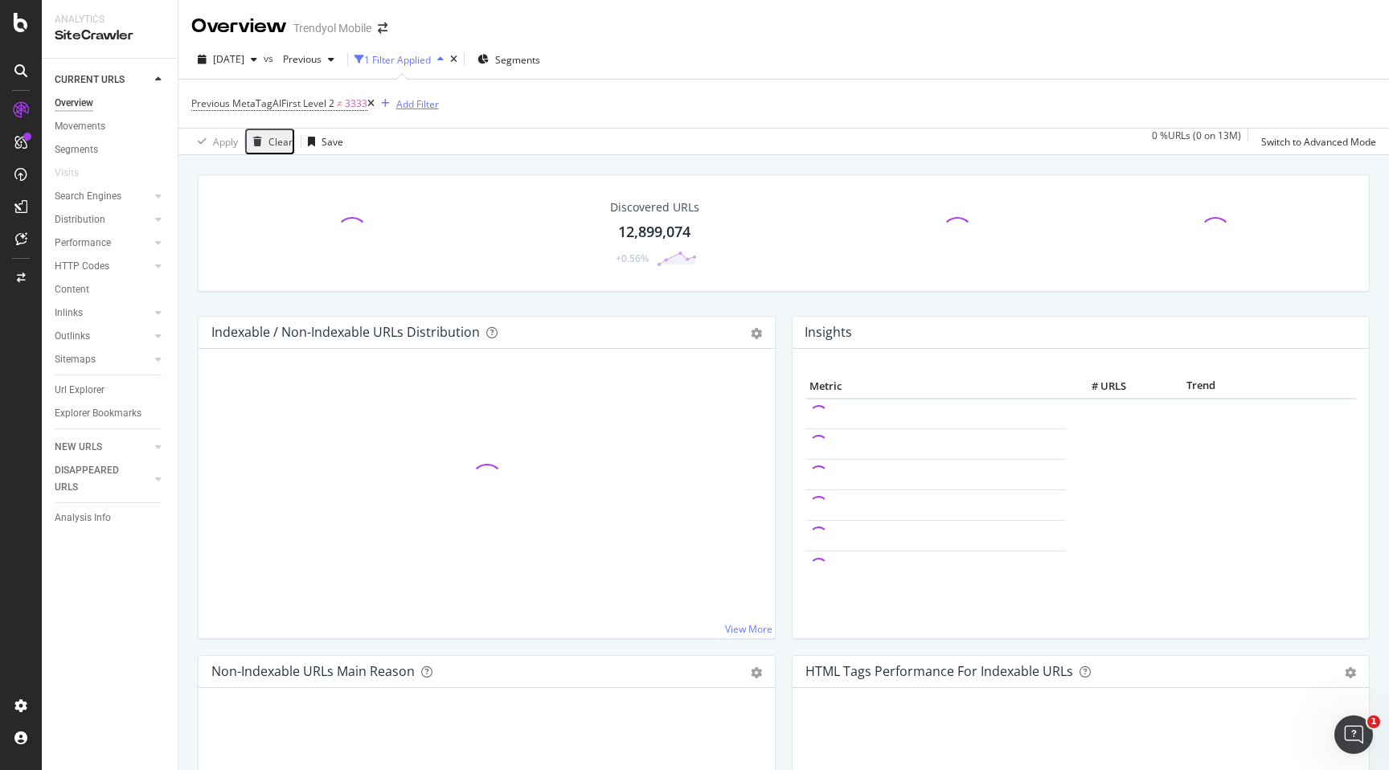
click at [400, 110] on div "Add Filter" at bounding box center [417, 104] width 43 height 14
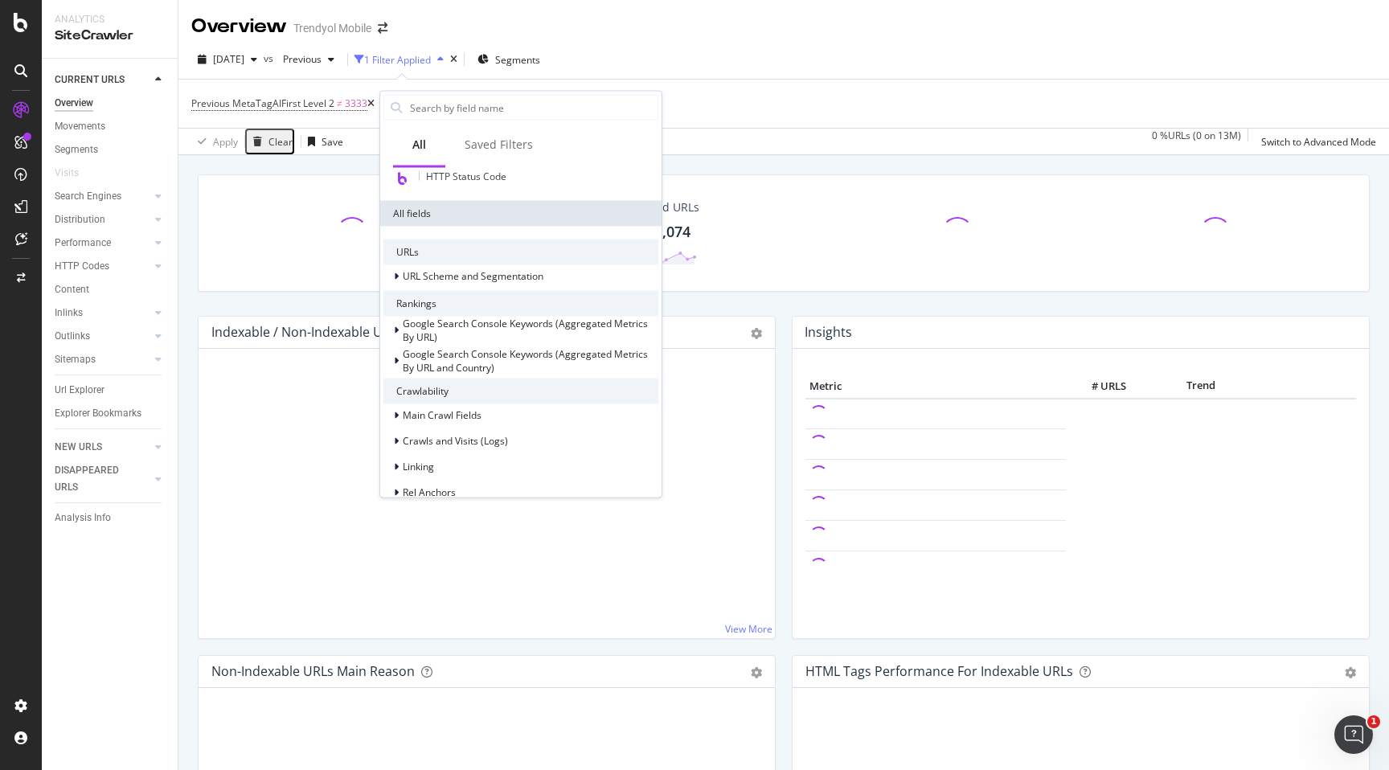
scroll to position [170, 0]
click at [395, 418] on icon at bounding box center [396, 416] width 5 height 10
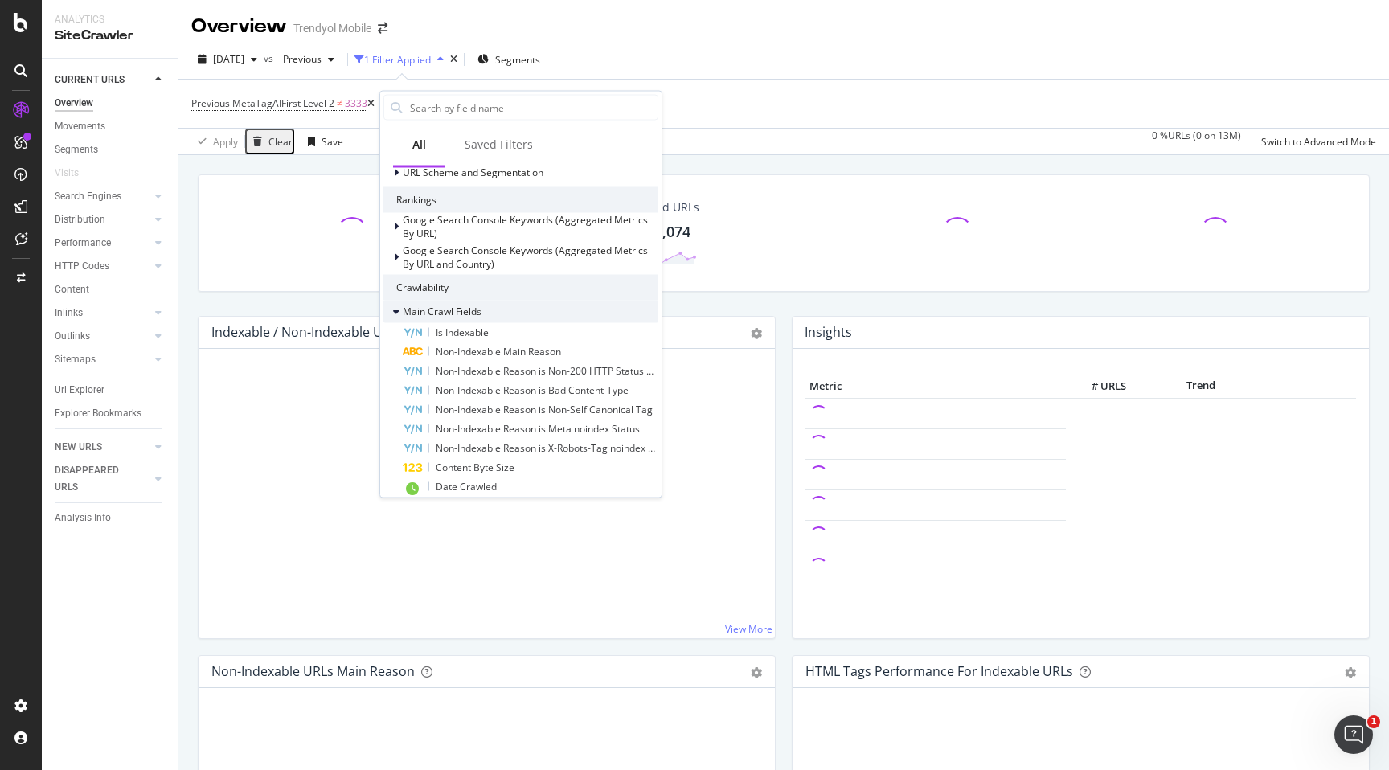
scroll to position [281, 0]
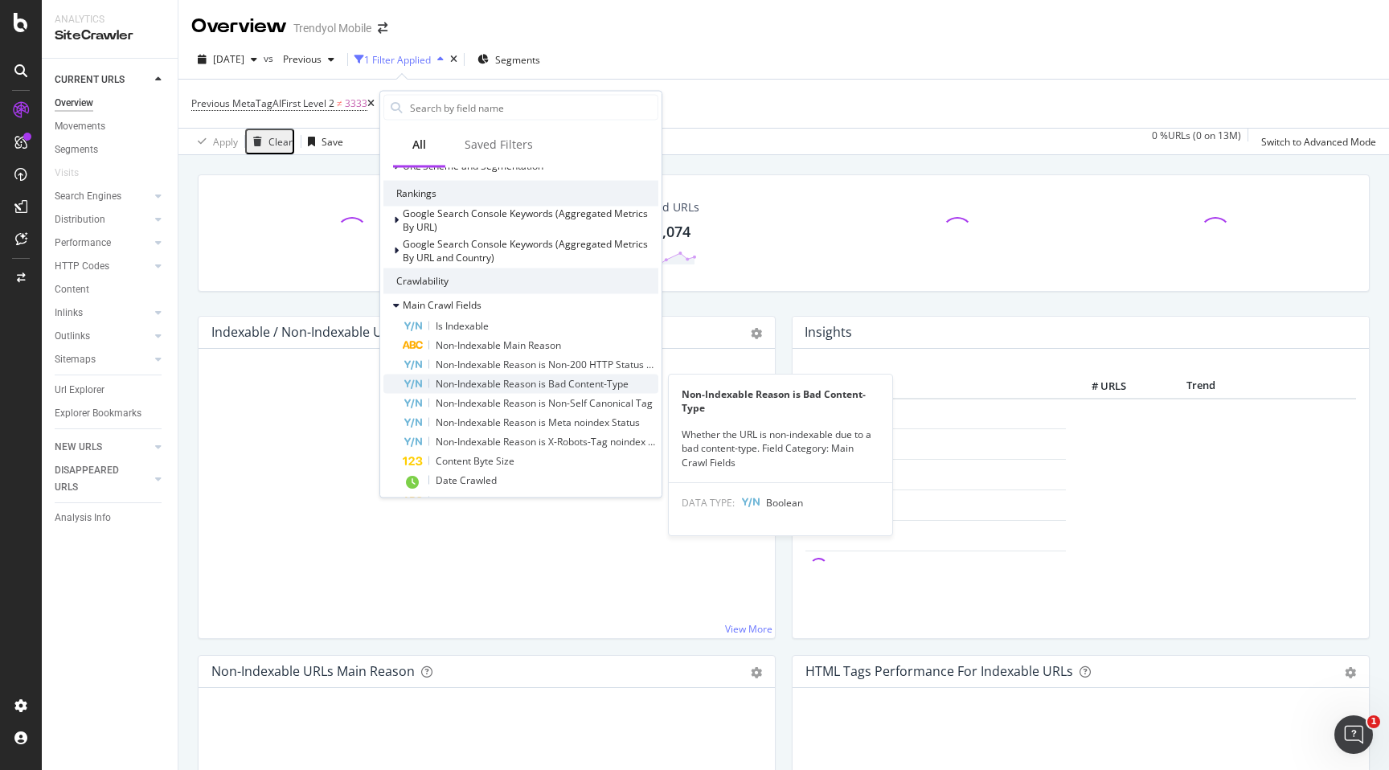
click at [460, 377] on span "Non-Indexable Reason is Bad Content-Type" at bounding box center [532, 383] width 193 height 14
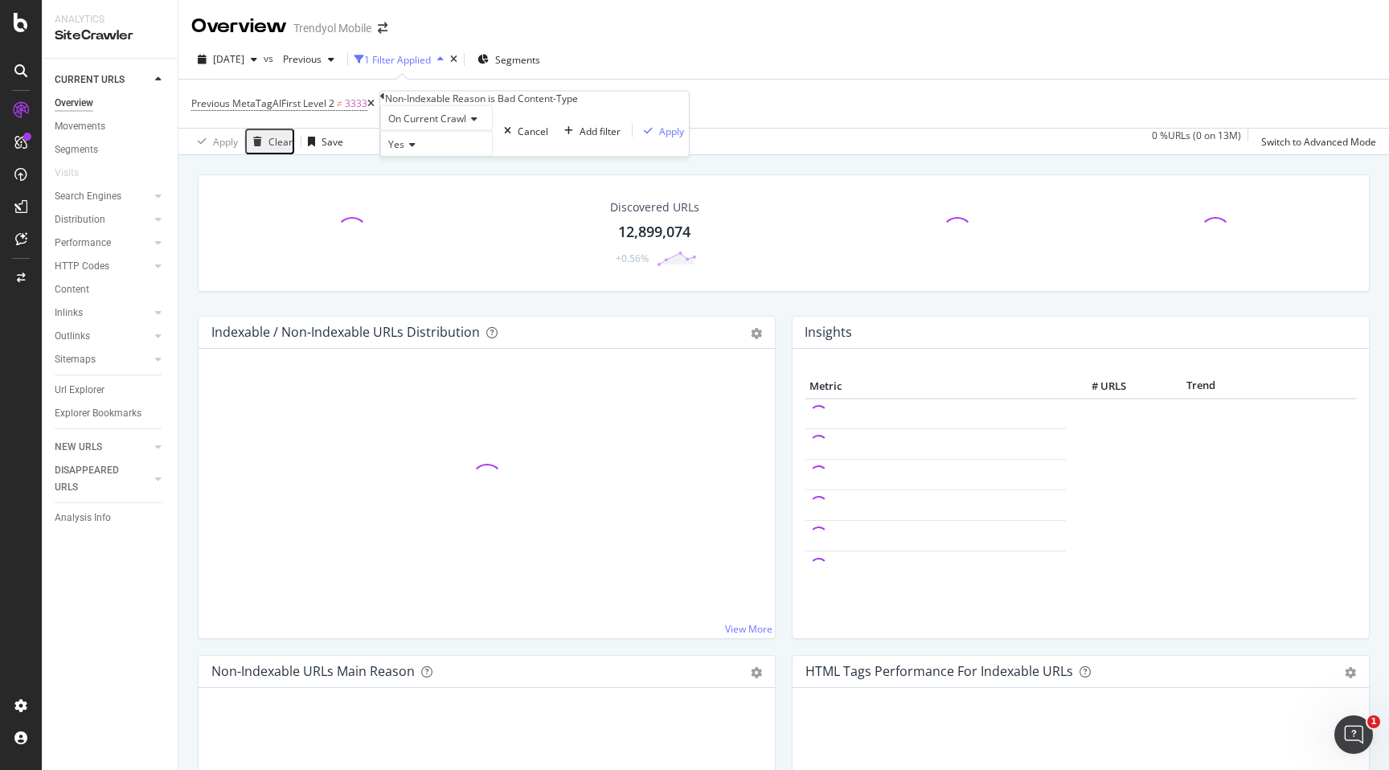
click at [432, 125] on span "On Current Crawl" at bounding box center [427, 119] width 78 height 14
click at [436, 180] on span "Diff Between Crawls" at bounding box center [430, 173] width 91 height 14
drag, startPoint x: 399, startPoint y: 107, endPoint x: 518, endPoint y: 109, distance: 119.0
click at [518, 105] on div "Diff Non-Indexable Reason is Bad Content-Type" at bounding box center [490, 99] width 211 height 14
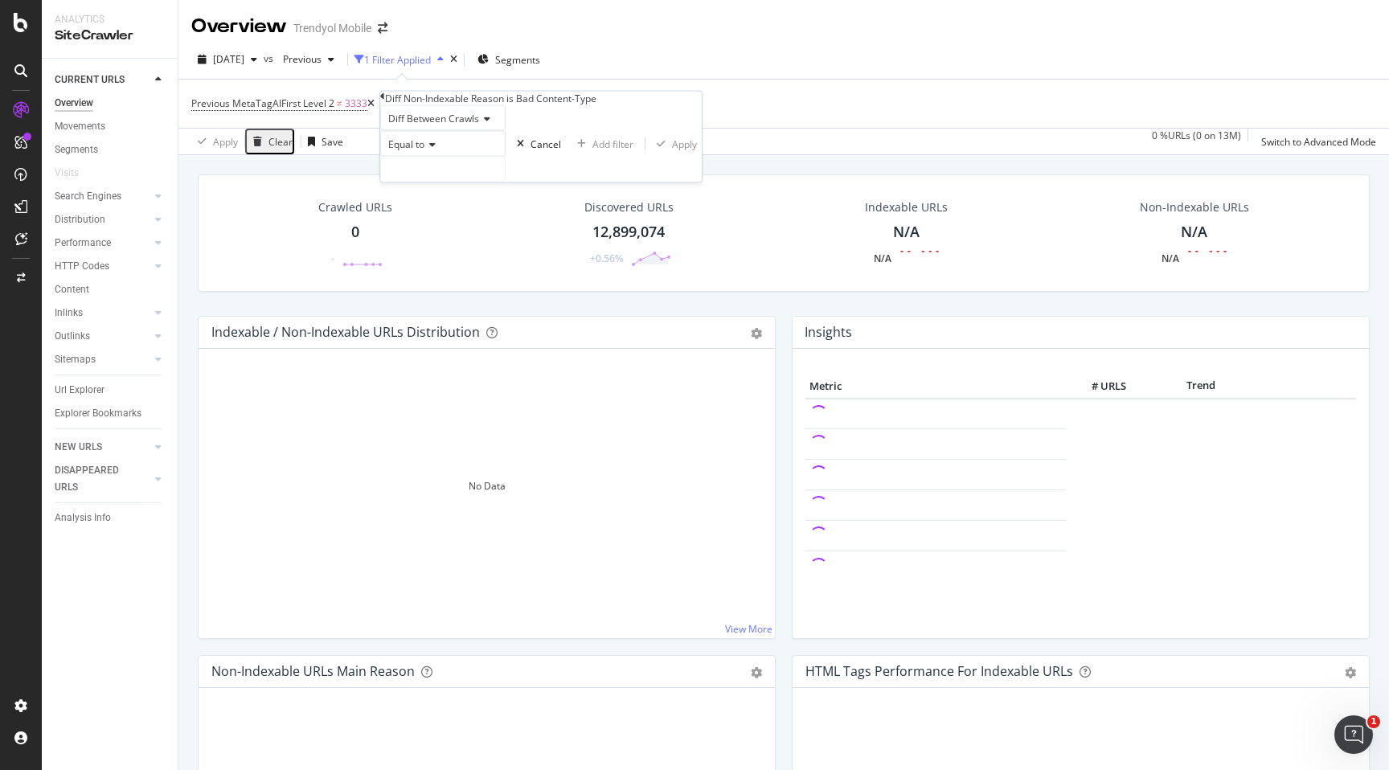
click at [434, 150] on icon at bounding box center [429, 145] width 11 height 10
click at [471, 157] on div "Equal to" at bounding box center [442, 144] width 125 height 26
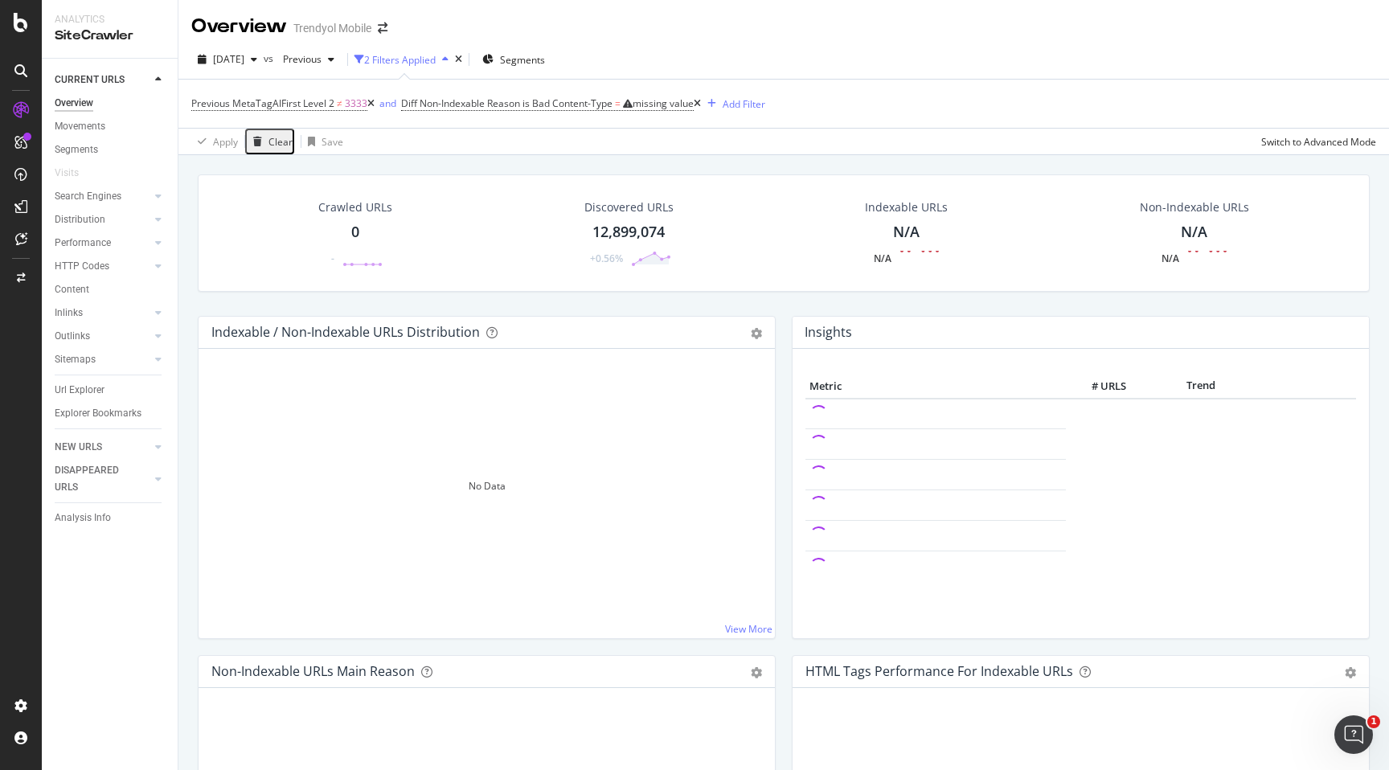
click at [709, 100] on div "Previous MetaTagAIFirst Level 2 ≠ 3333 and Diff Non-Indexable Reason is Bad Con…" at bounding box center [783, 104] width 1185 height 48
click at [369, 100] on icon at bounding box center [370, 104] width 7 height 10
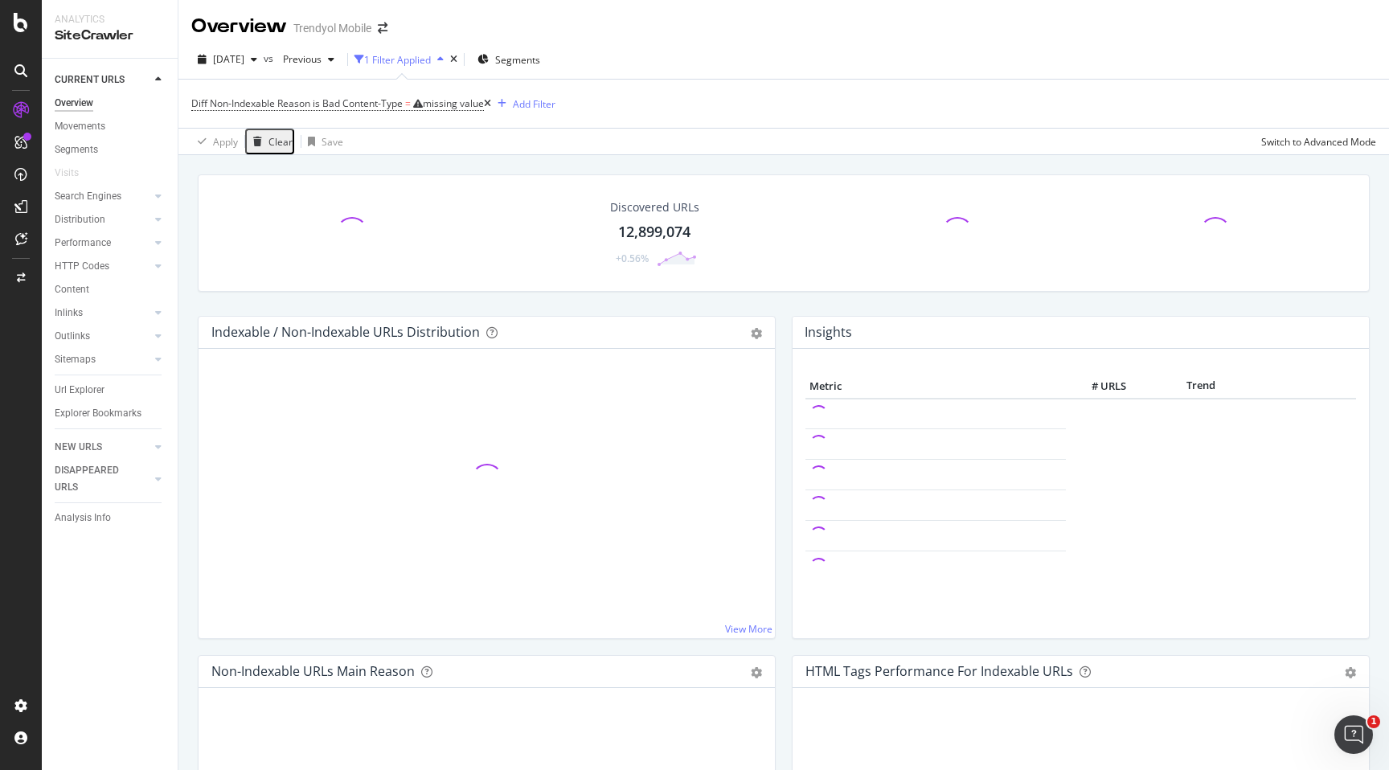
click at [491, 104] on icon at bounding box center [487, 104] width 7 height 10
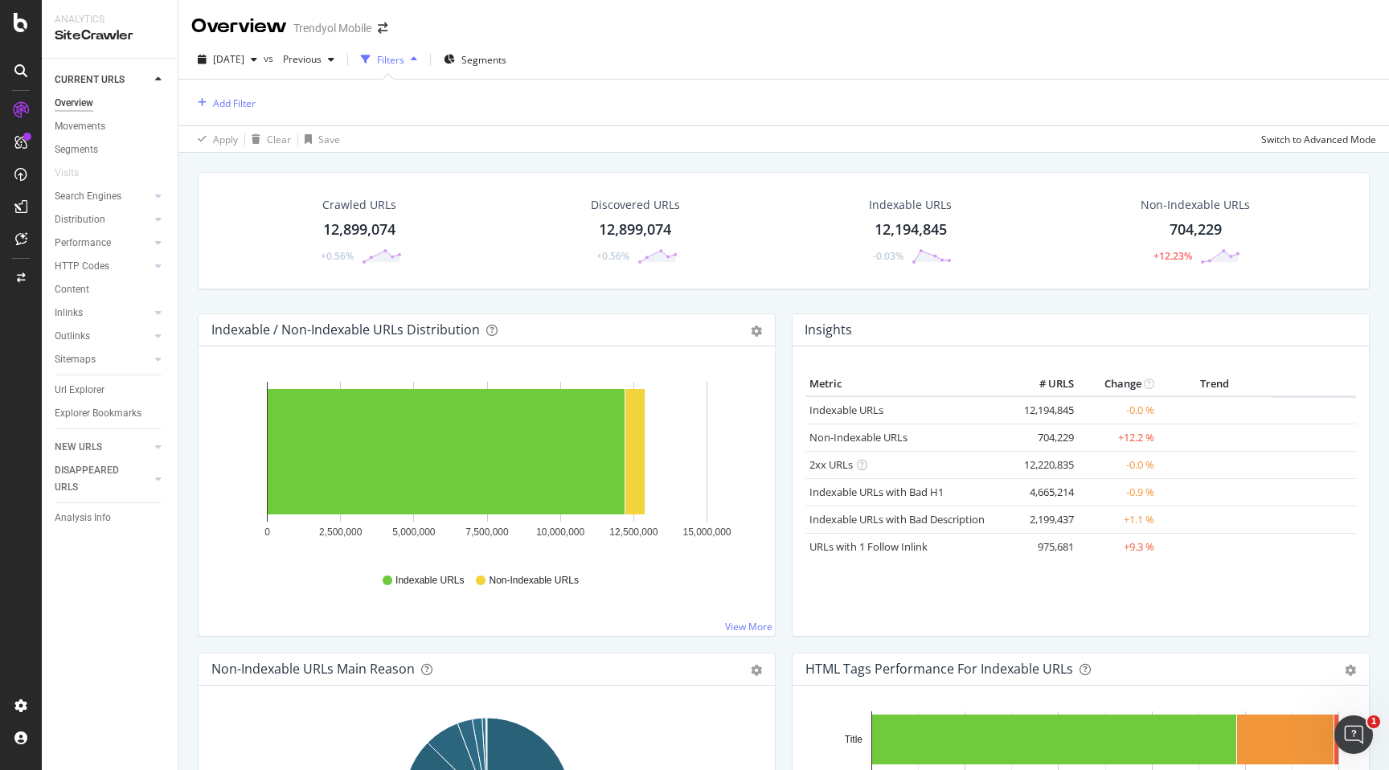
click at [404, 58] on div "Filters" at bounding box center [390, 60] width 27 height 14
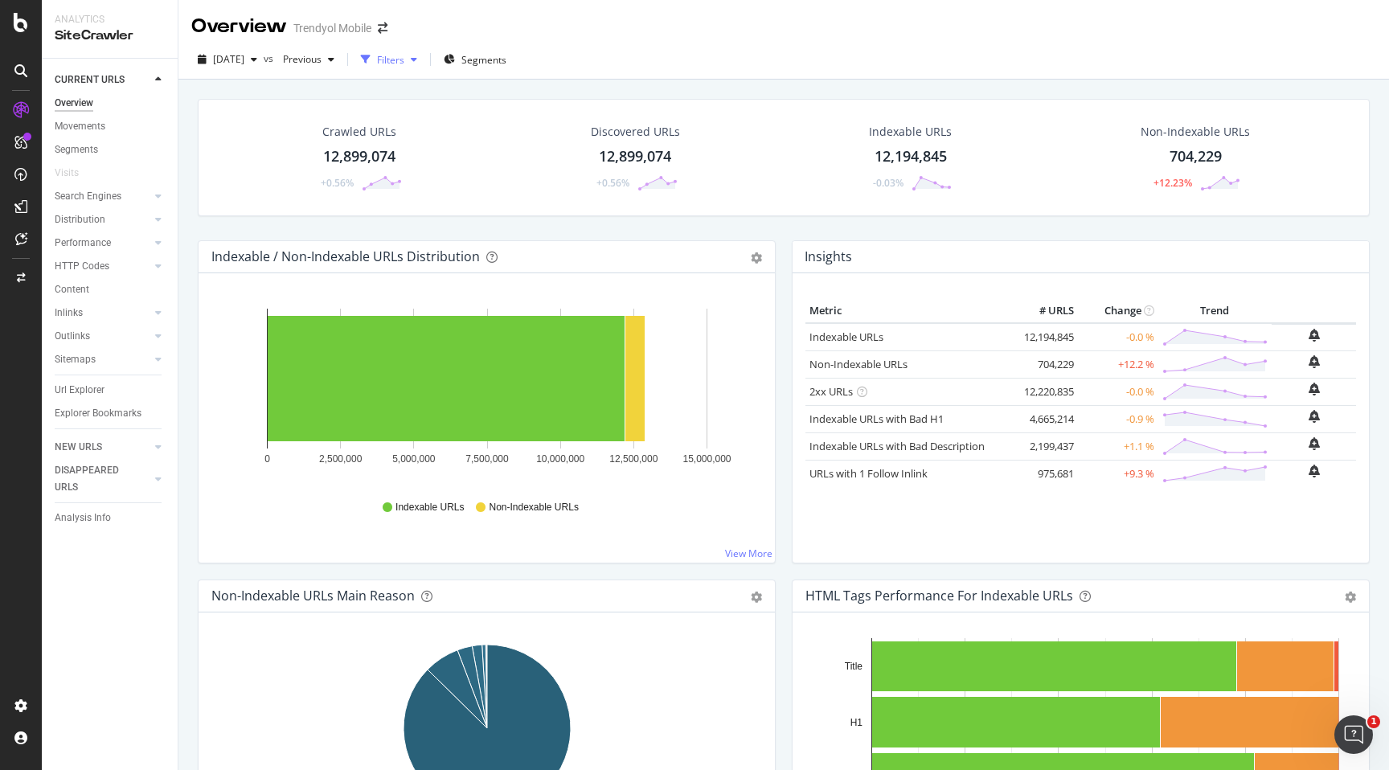
click at [404, 62] on div "Filters" at bounding box center [390, 60] width 27 height 14
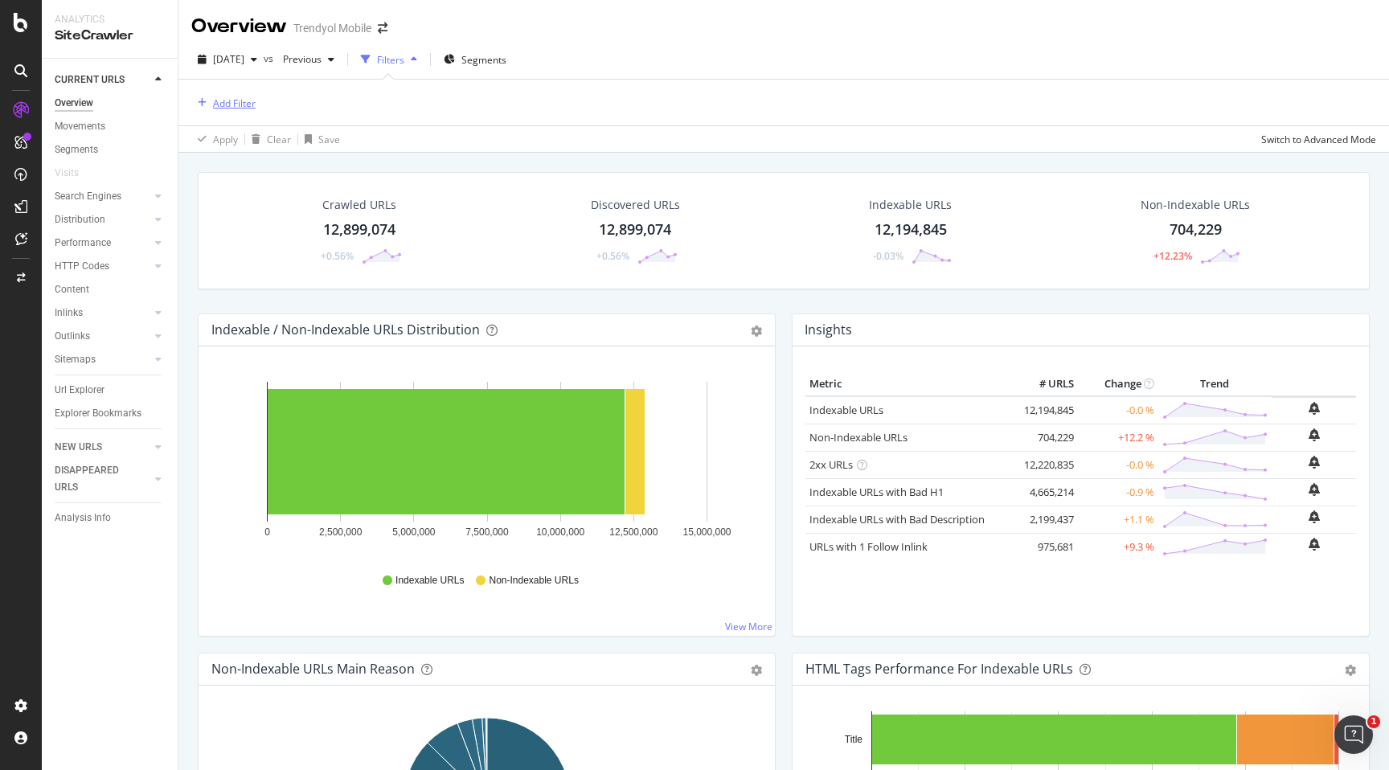
click at [249, 102] on div "Add Filter" at bounding box center [234, 103] width 43 height 14
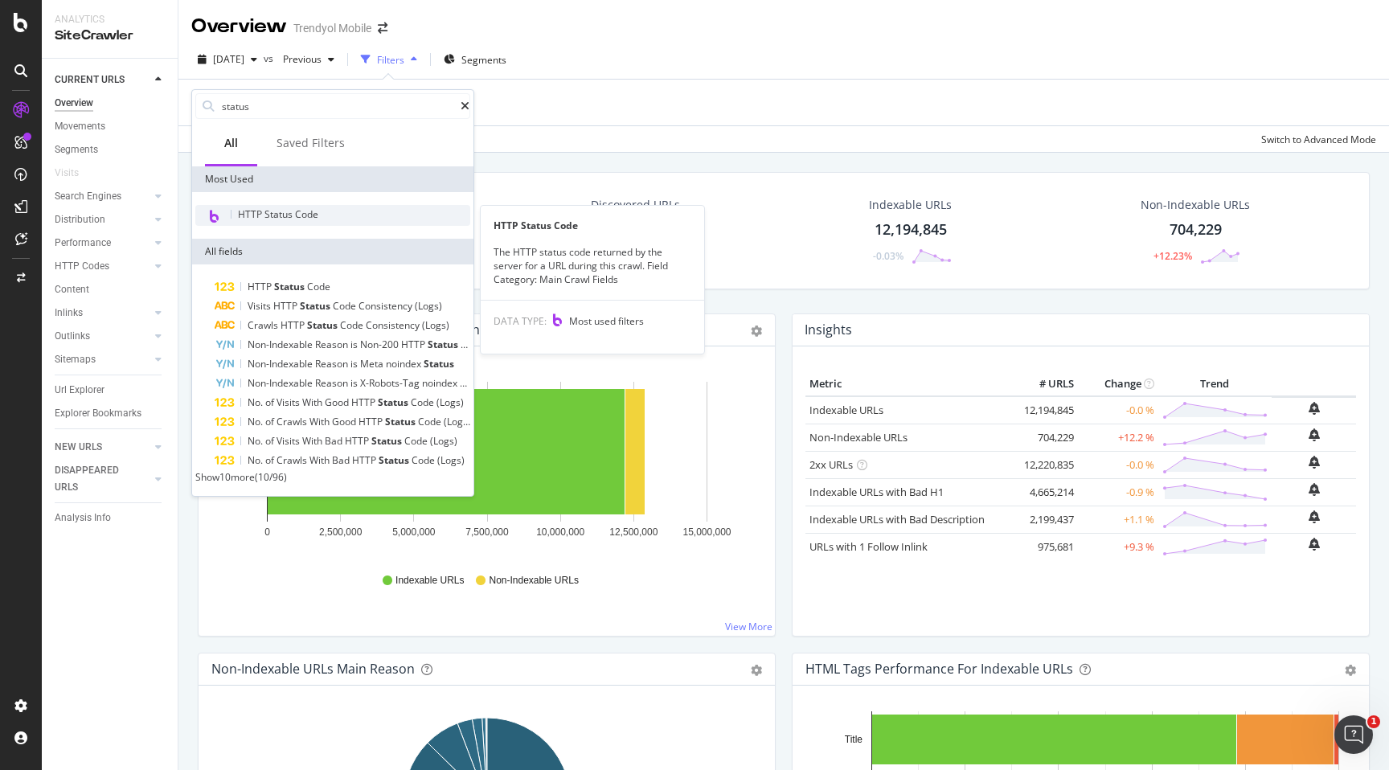
type input "status"
click at [285, 211] on span "HTTP Status Code" at bounding box center [278, 214] width 80 height 14
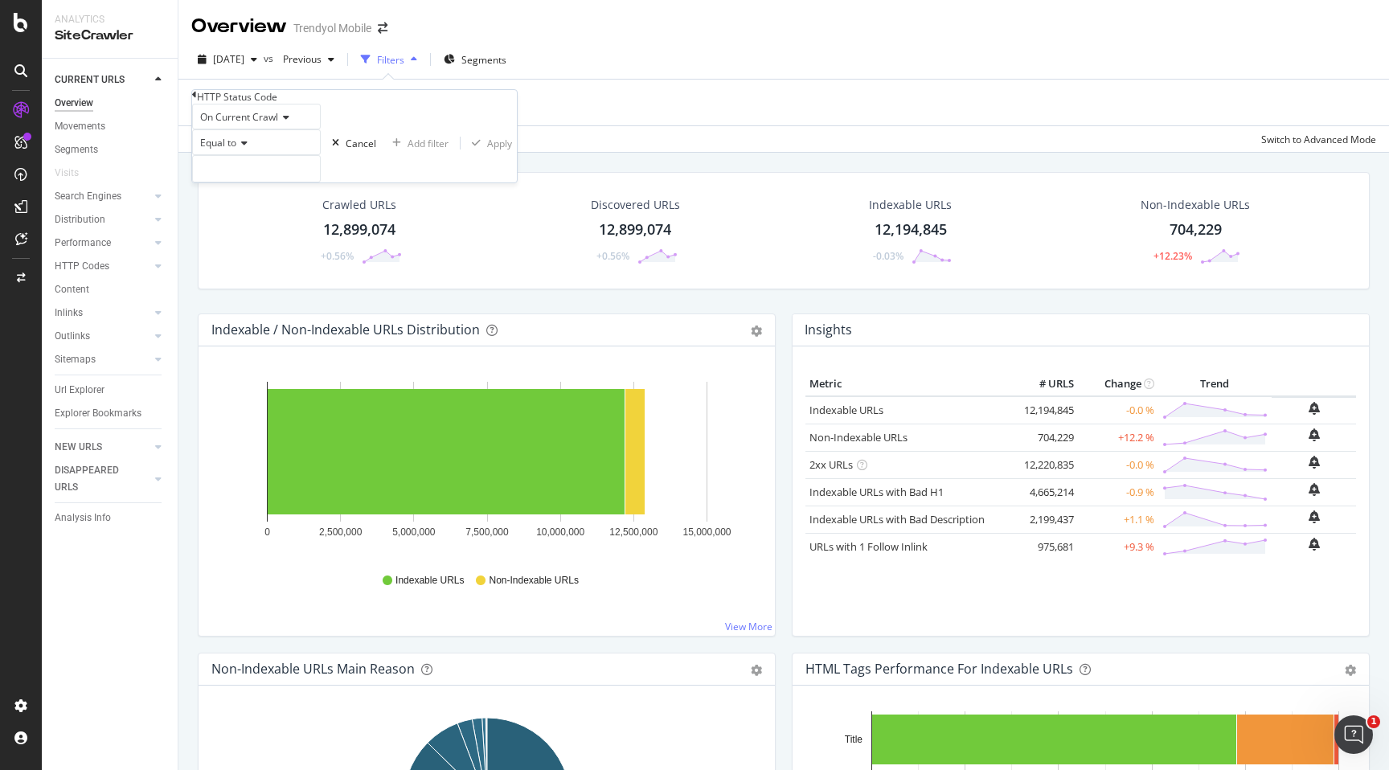
click at [289, 122] on icon at bounding box center [283, 118] width 11 height 10
click at [273, 178] on span "Diff Between Crawls" at bounding box center [242, 172] width 91 height 14
click at [243, 180] on input "text" at bounding box center [255, 168] width 124 height 24
type input "n"
click at [246, 230] on span "changed" at bounding box center [223, 223] width 52 height 14
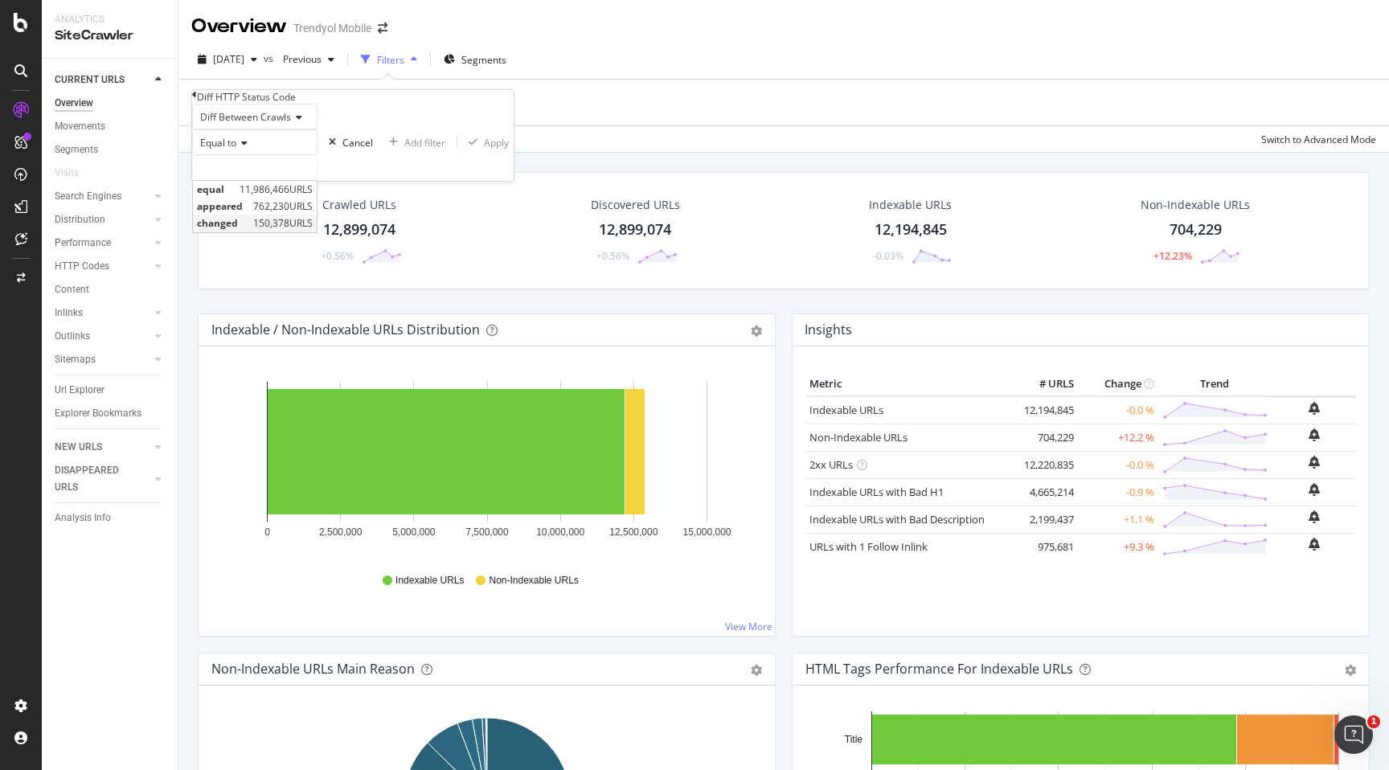
type input "changed"
click at [462, 147] on div "button" at bounding box center [473, 142] width 22 height 10
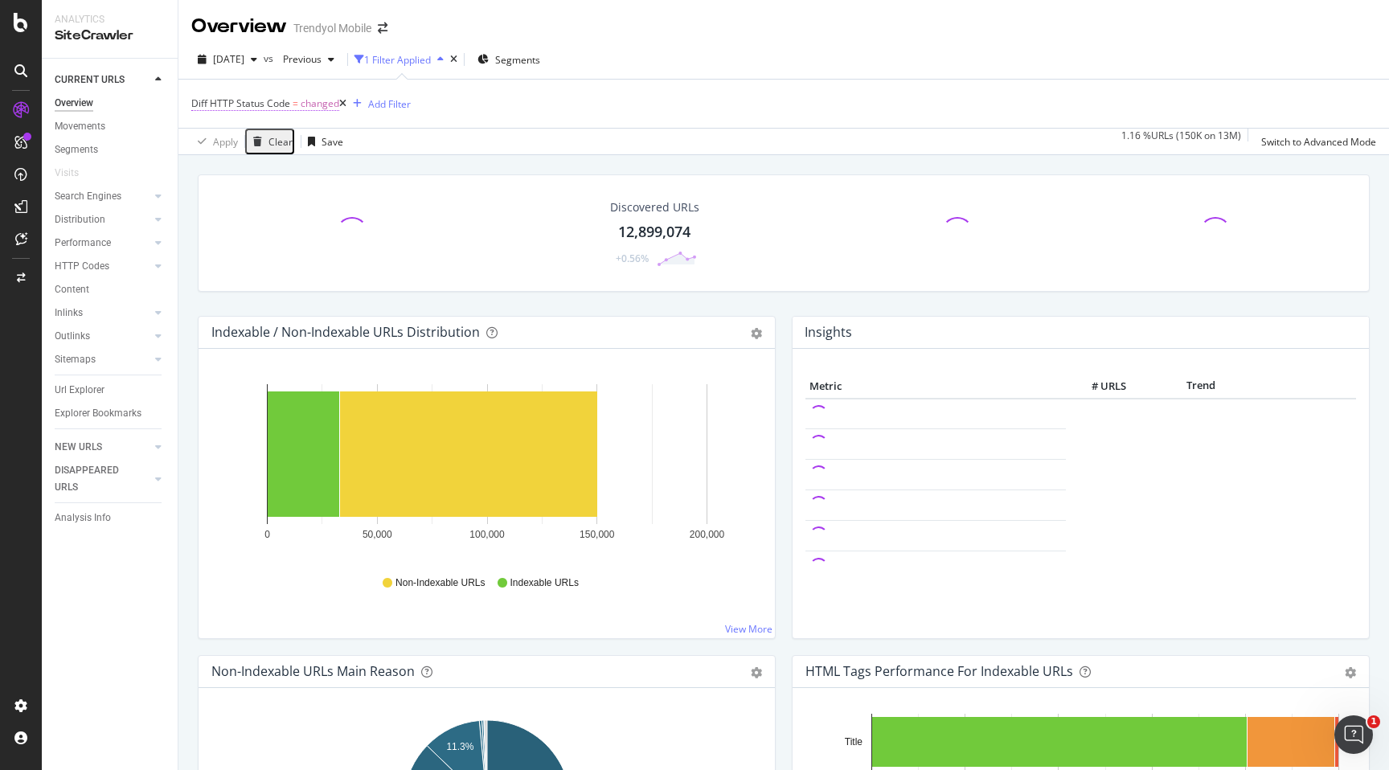
click at [253, 104] on span "Diff HTTP Status Code" at bounding box center [240, 103] width 99 height 14
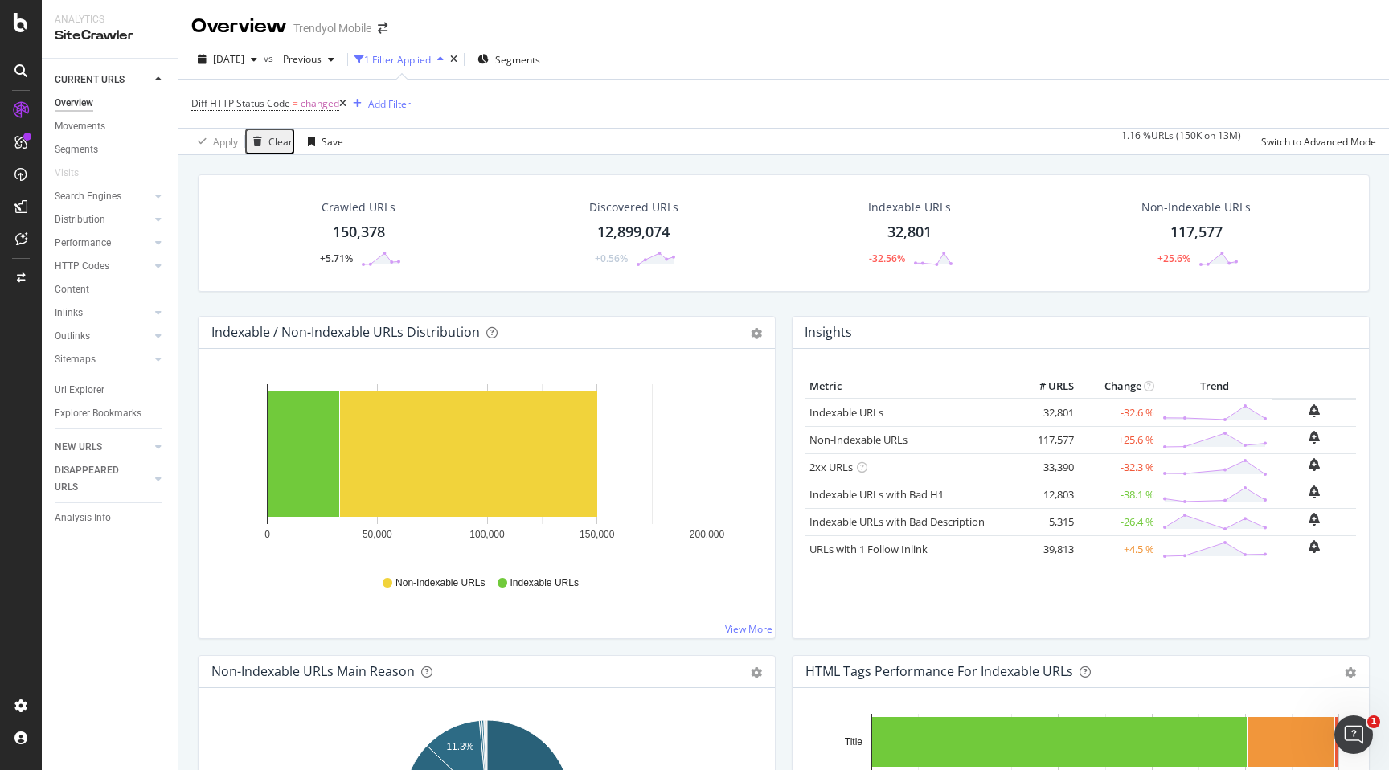
click at [461, 227] on div "Crawled URLs 150,378 +5.71%" at bounding box center [359, 233] width 272 height 84
